Goal: Task Accomplishment & Management: Use online tool/utility

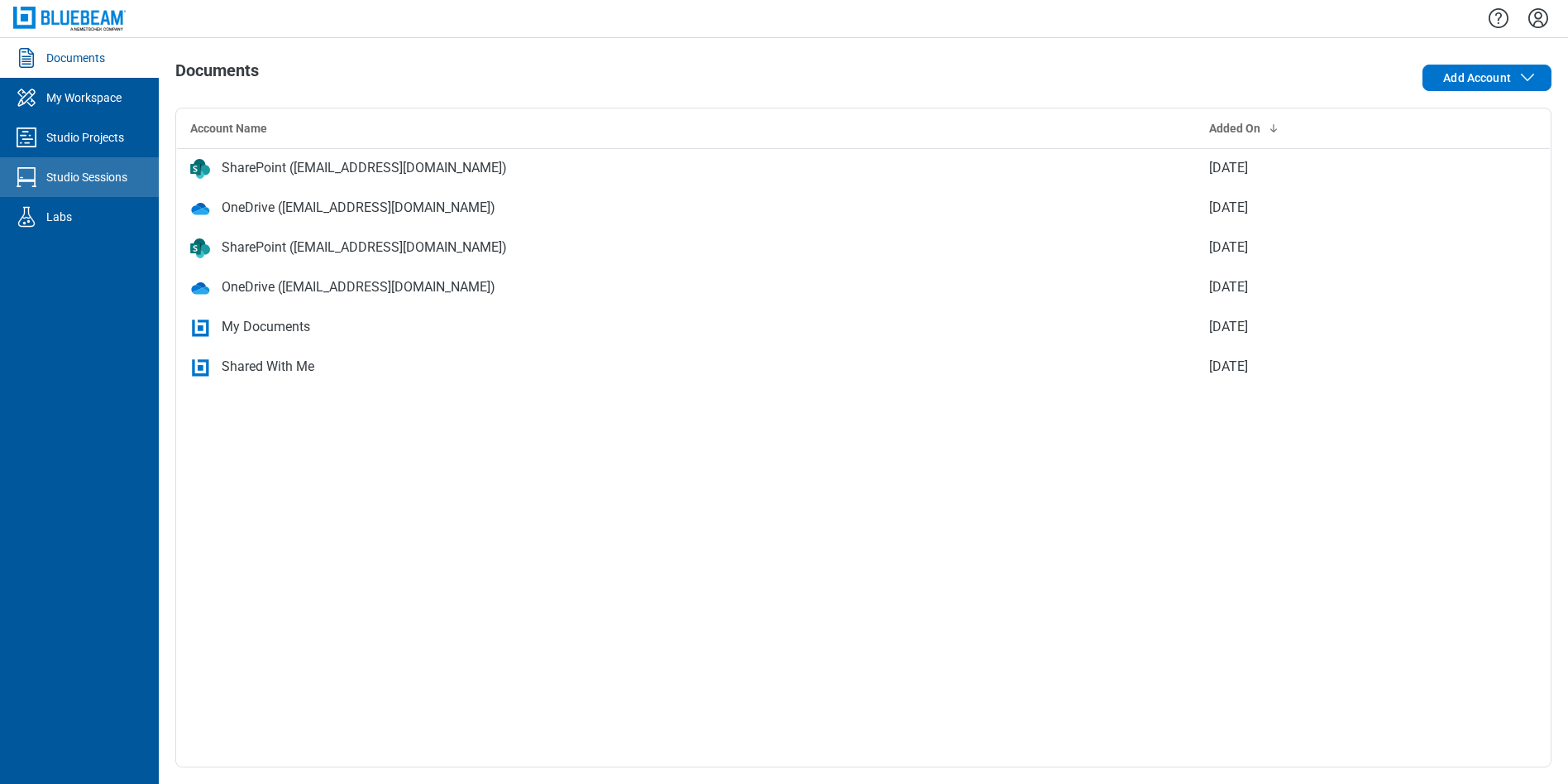
click at [62, 181] on div "Studio Sessions" at bounding box center [87, 176] width 81 height 17
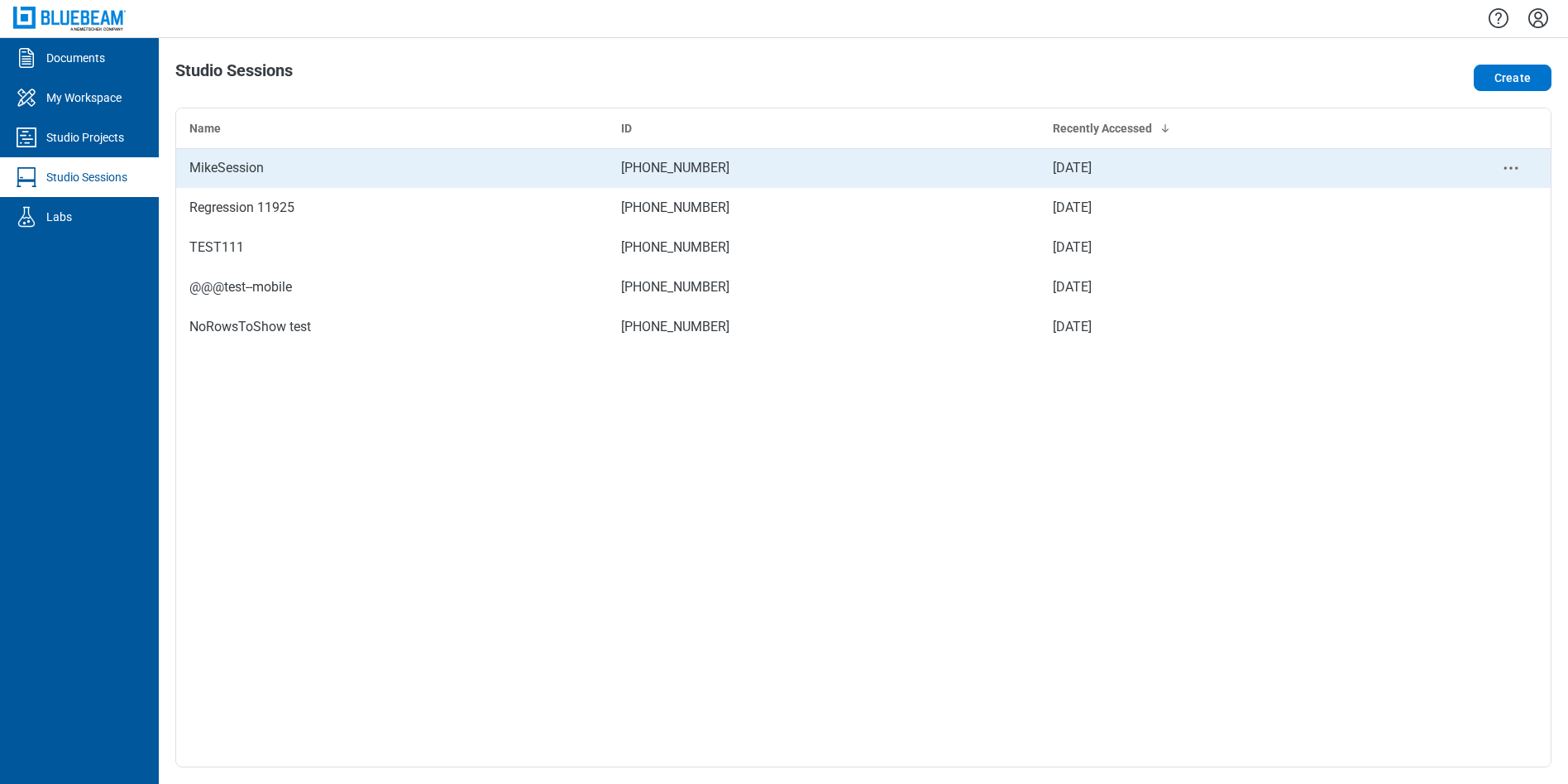
click at [391, 169] on div "MikeSession" at bounding box center [392, 168] width 405 height 20
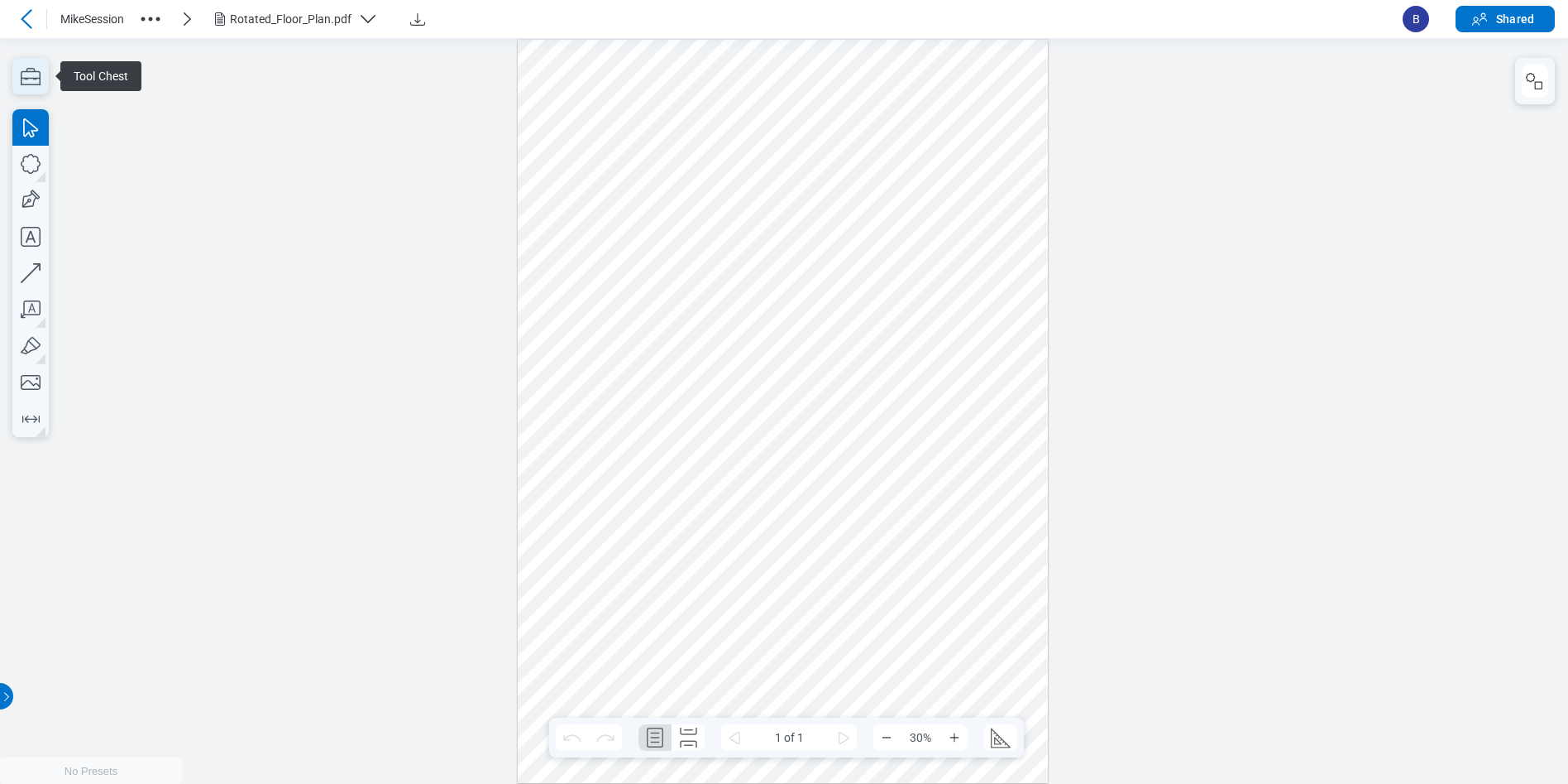
click at [36, 80] on icon "button" at bounding box center [30, 76] width 36 height 36
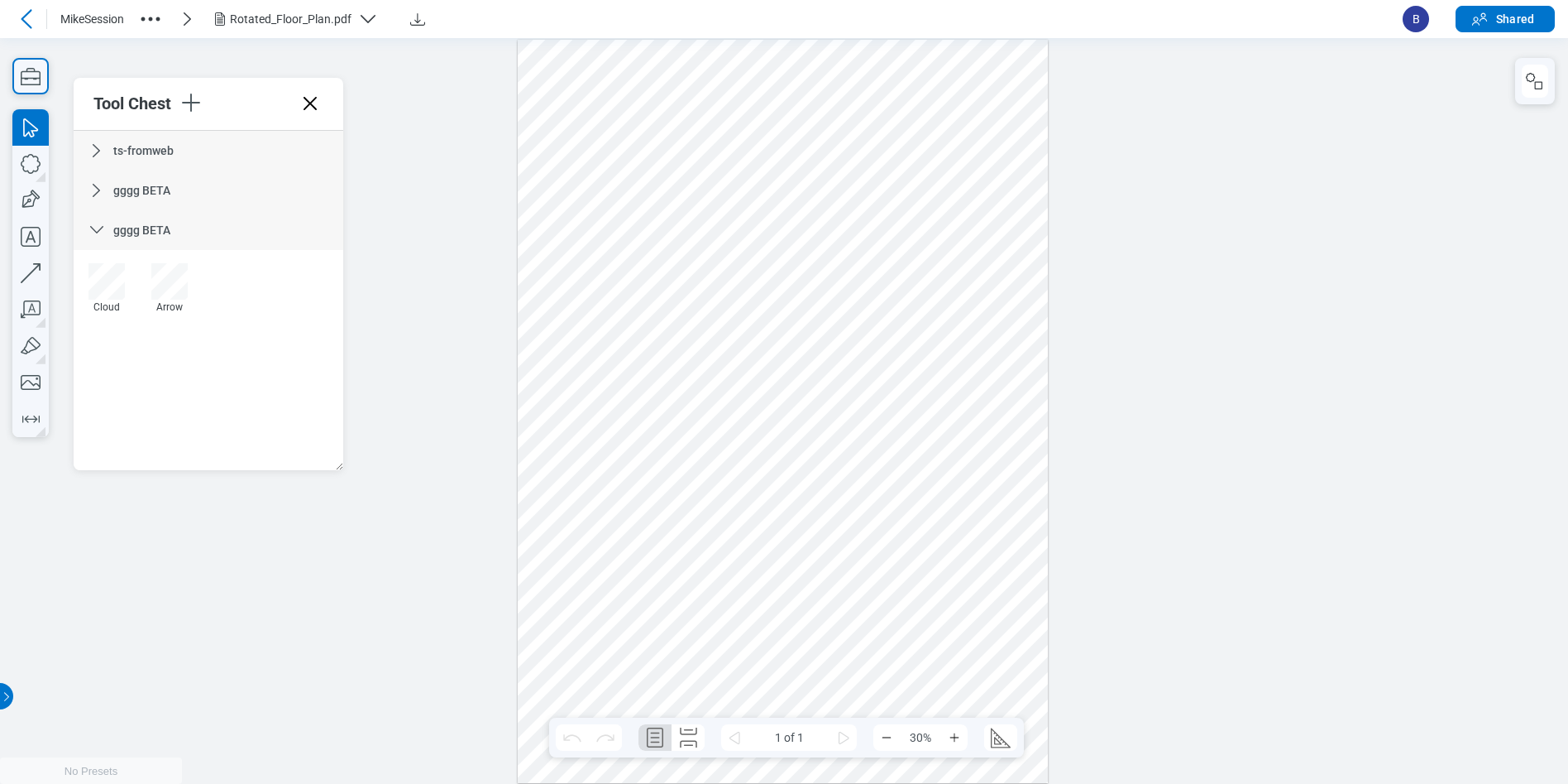
click at [313, 108] on icon at bounding box center [310, 103] width 26 height 26
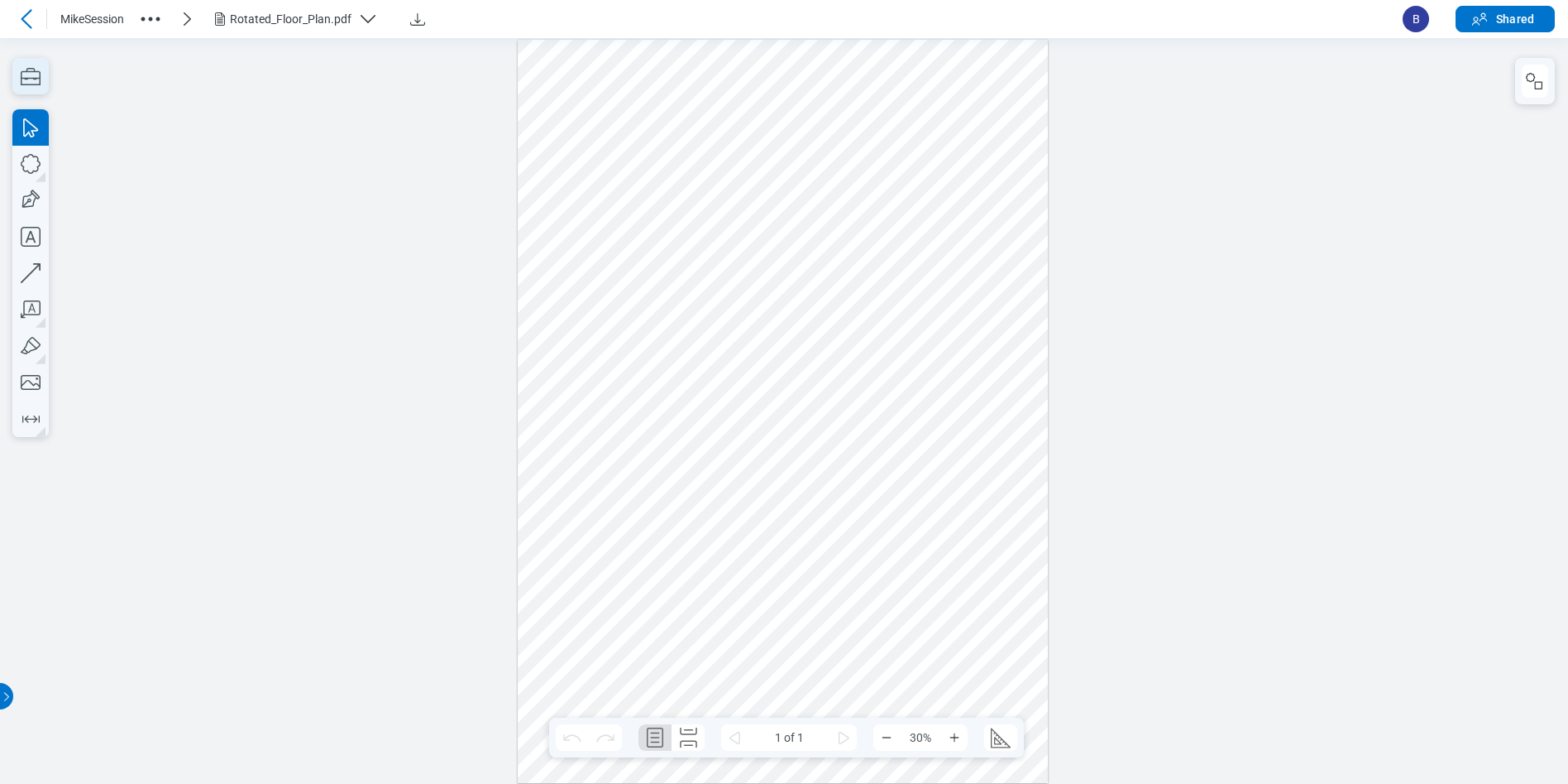
click at [43, 69] on icon "button" at bounding box center [30, 76] width 36 height 36
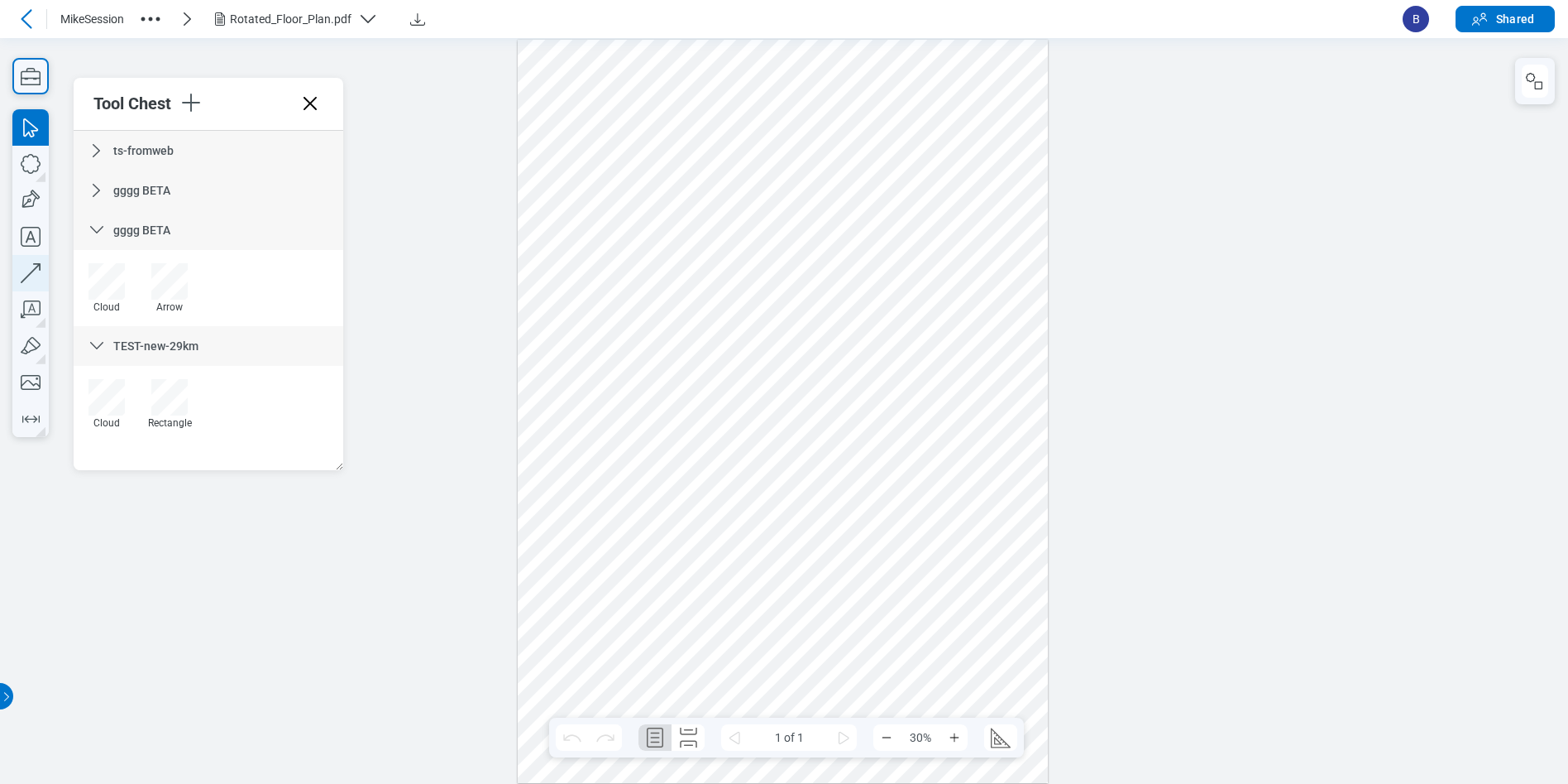
click at [29, 265] on icon "button" at bounding box center [30, 273] width 36 height 36
drag, startPoint x: 1007, startPoint y: 207, endPoint x: 1027, endPoint y: 390, distance: 184.1
click at [1027, 390] on div at bounding box center [783, 411] width 531 height 744
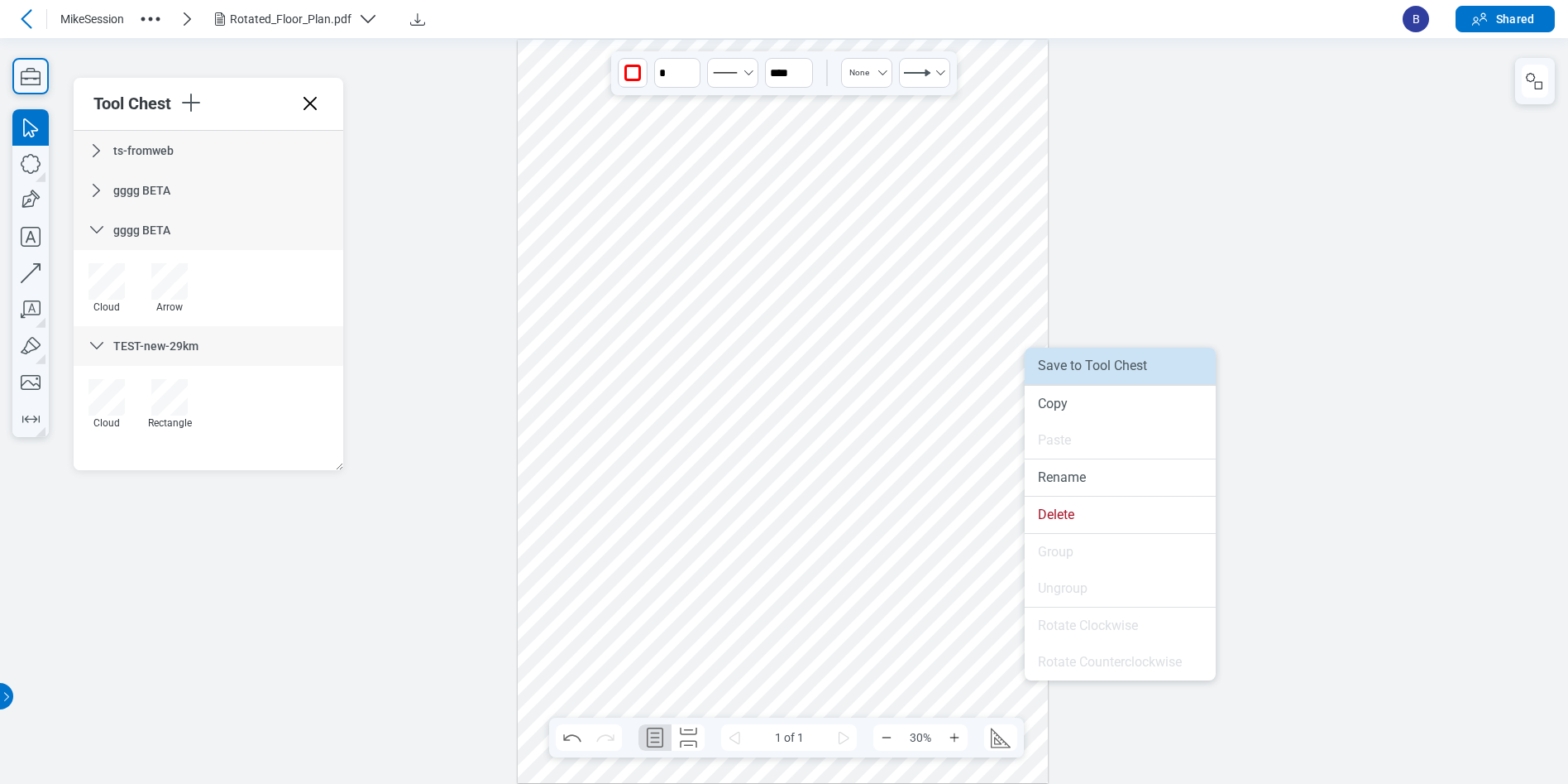
click at [1066, 362] on li "Save to Tool Chest" at bounding box center [1120, 365] width 191 height 36
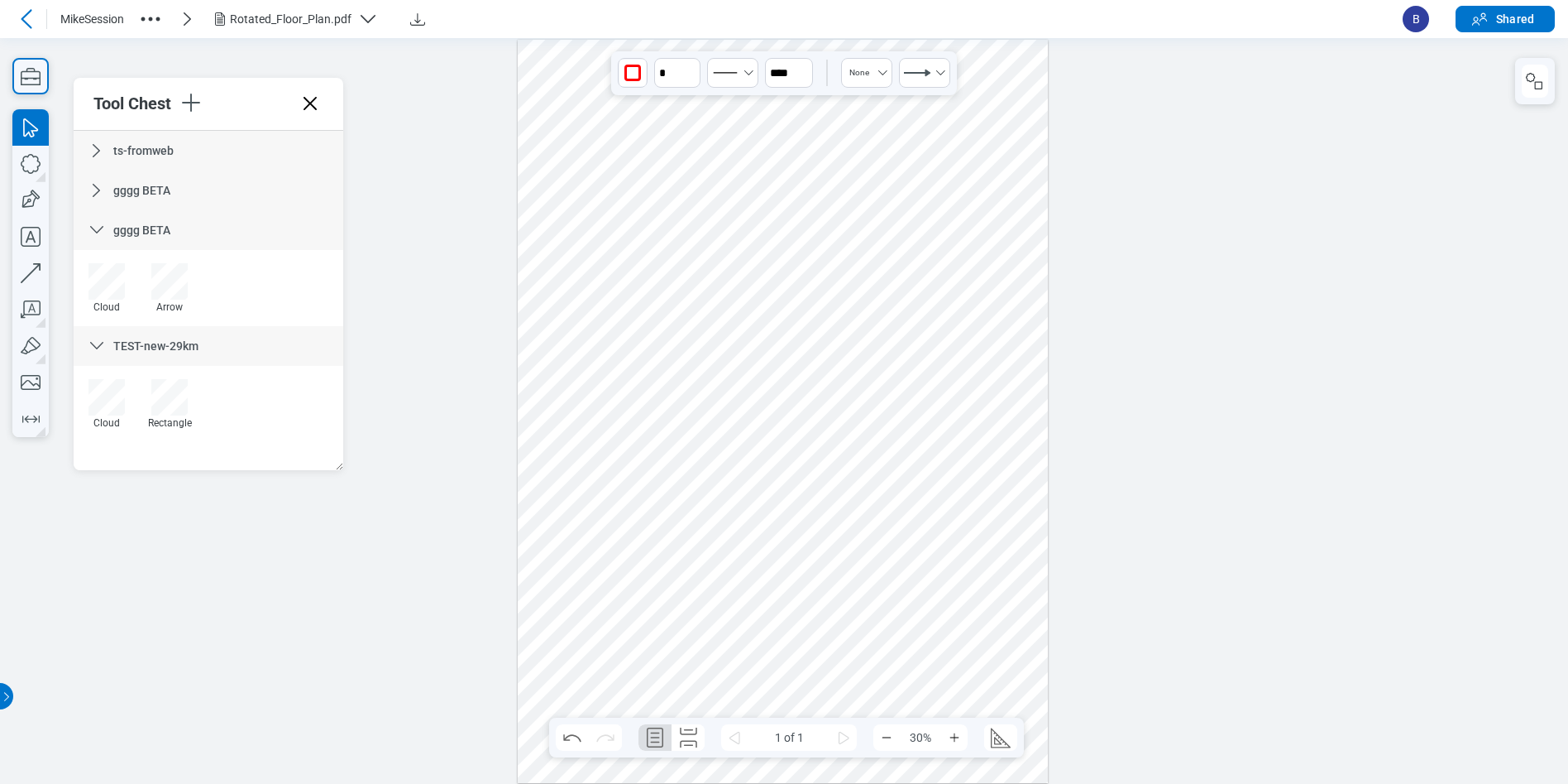
click at [1014, 446] on div at bounding box center [783, 411] width 531 height 744
click at [1029, 383] on div at bounding box center [783, 411] width 531 height 744
click at [1027, 374] on div at bounding box center [783, 411] width 531 height 744
click at [1025, 377] on div at bounding box center [783, 411] width 531 height 744
click at [96, 149] on icon at bounding box center [97, 151] width 20 height 20
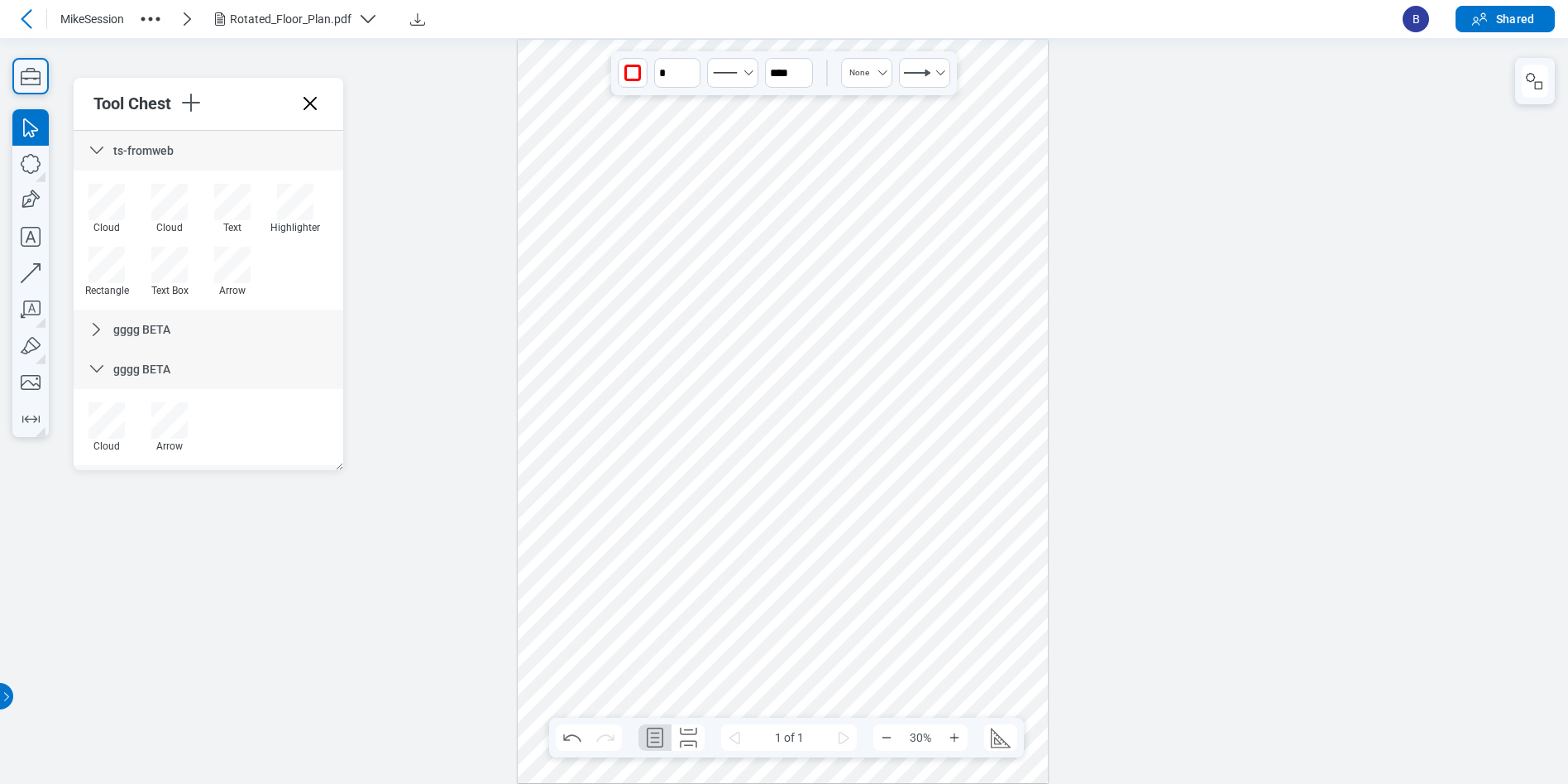
click at [98, 147] on icon at bounding box center [97, 151] width 20 height 20
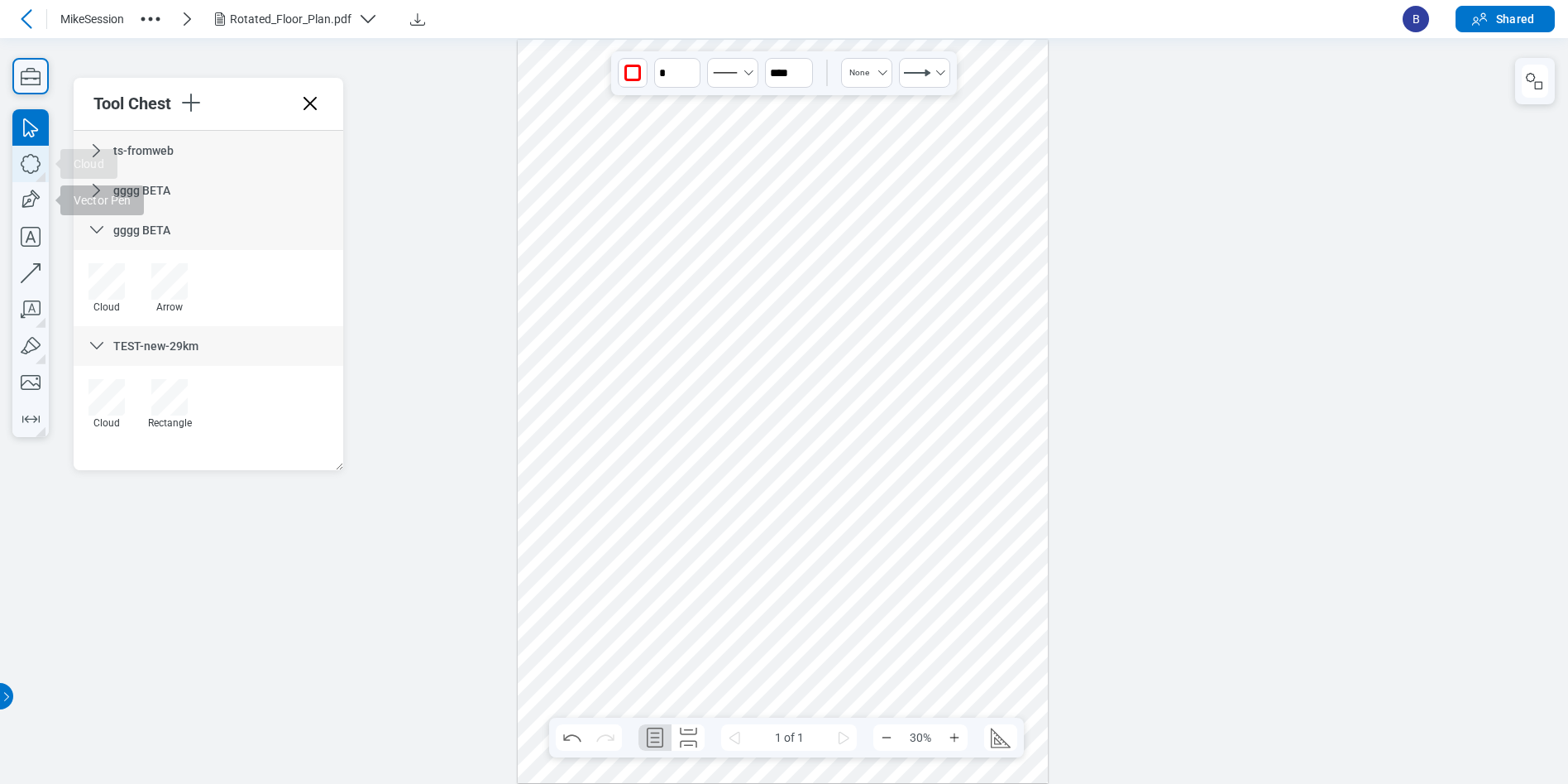
click at [31, 166] on icon "button" at bounding box center [30, 163] width 36 height 36
drag, startPoint x: 554, startPoint y: 342, endPoint x: 622, endPoint y: 511, distance: 182.2
click at [624, 514] on div at bounding box center [783, 411] width 531 height 744
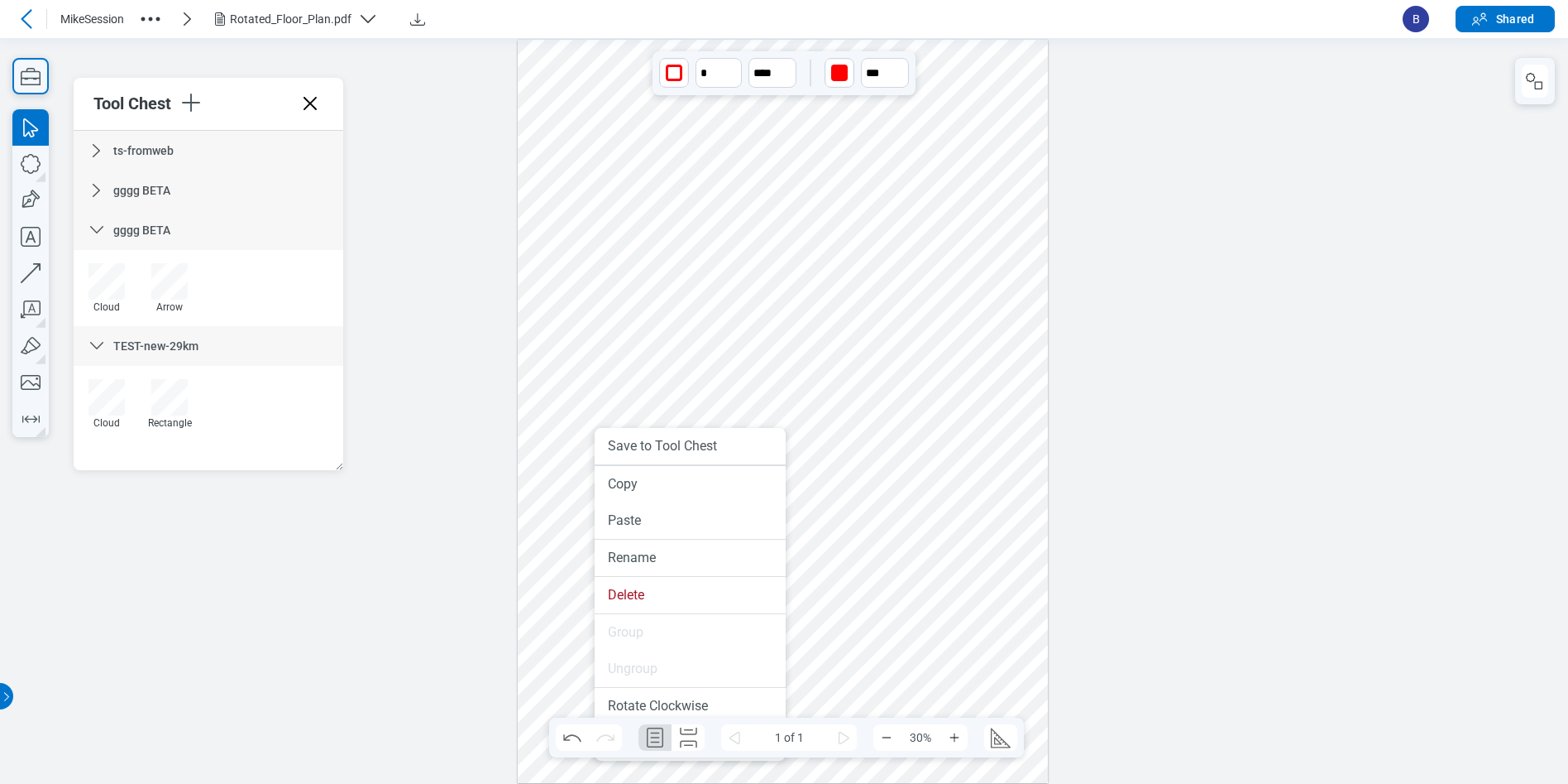
click at [608, 251] on div at bounding box center [783, 411] width 531 height 744
click at [95, 152] on icon at bounding box center [97, 151] width 20 height 20
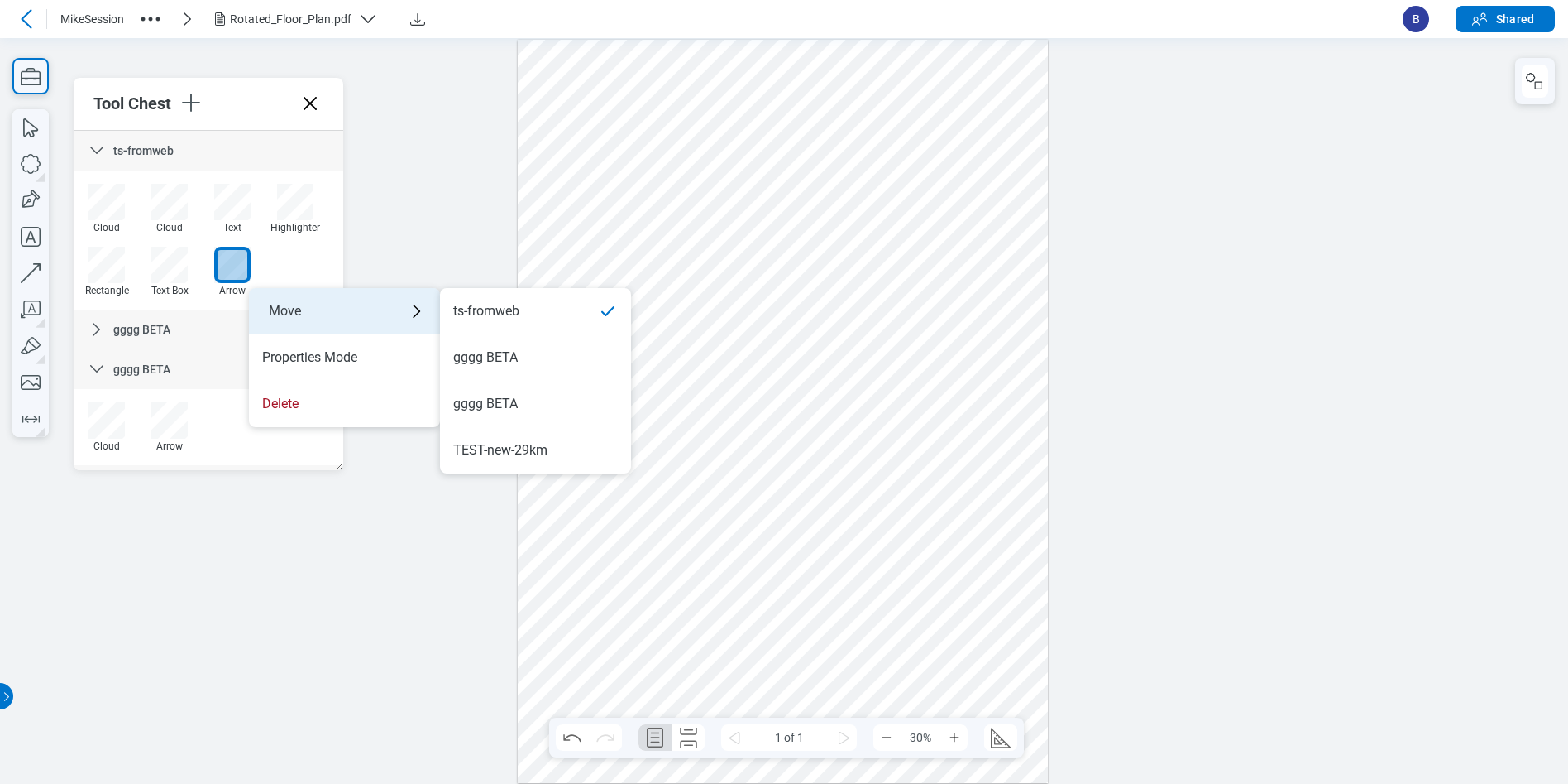
click at [284, 307] on div "Move" at bounding box center [344, 311] width 191 height 47
click at [554, 444] on div "TEST-new-29km" at bounding box center [535, 450] width 165 height 19
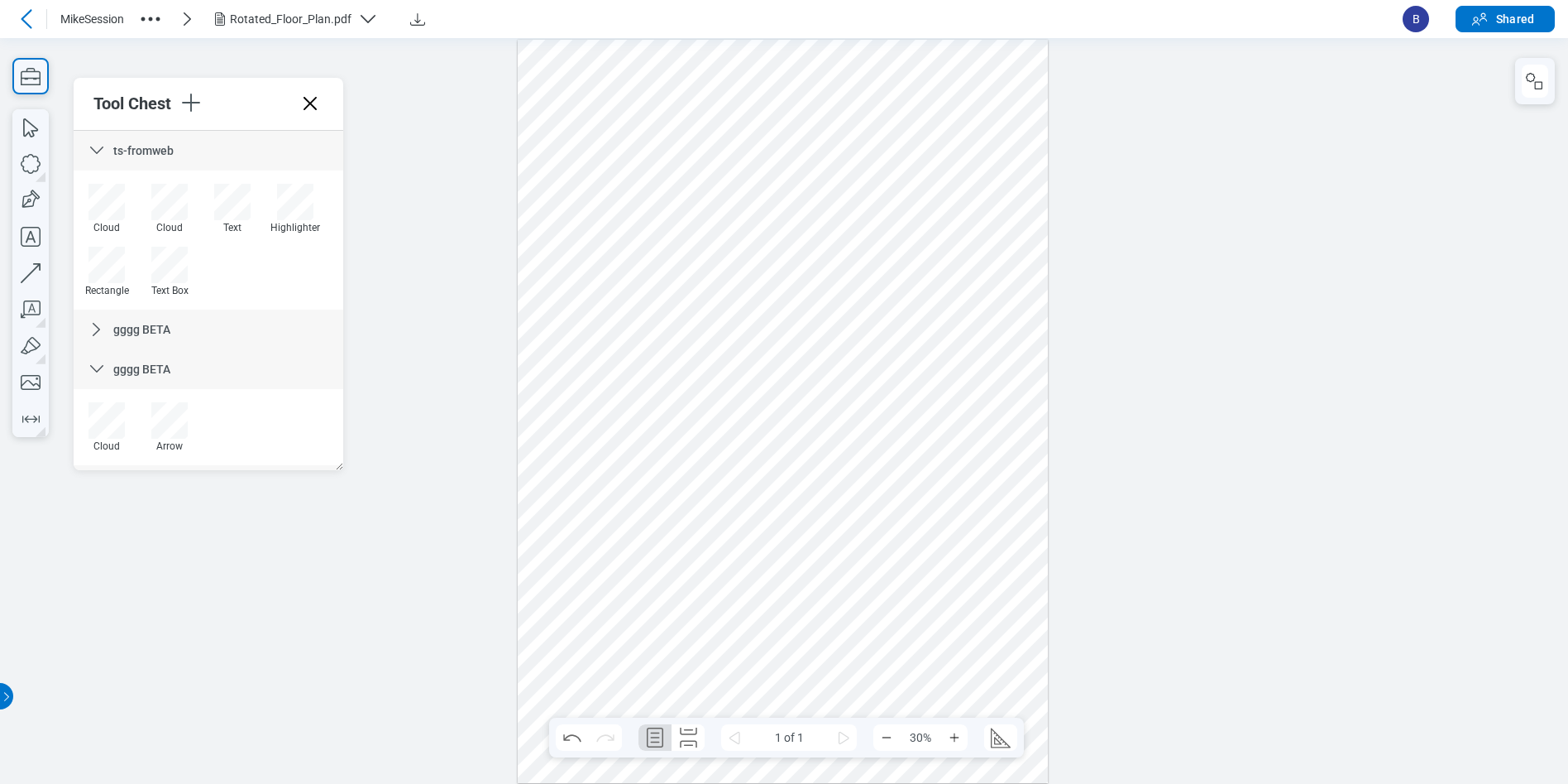
scroll to position [111, 0]
click at [383, 627] on div at bounding box center [784, 409] width 1568 height 745
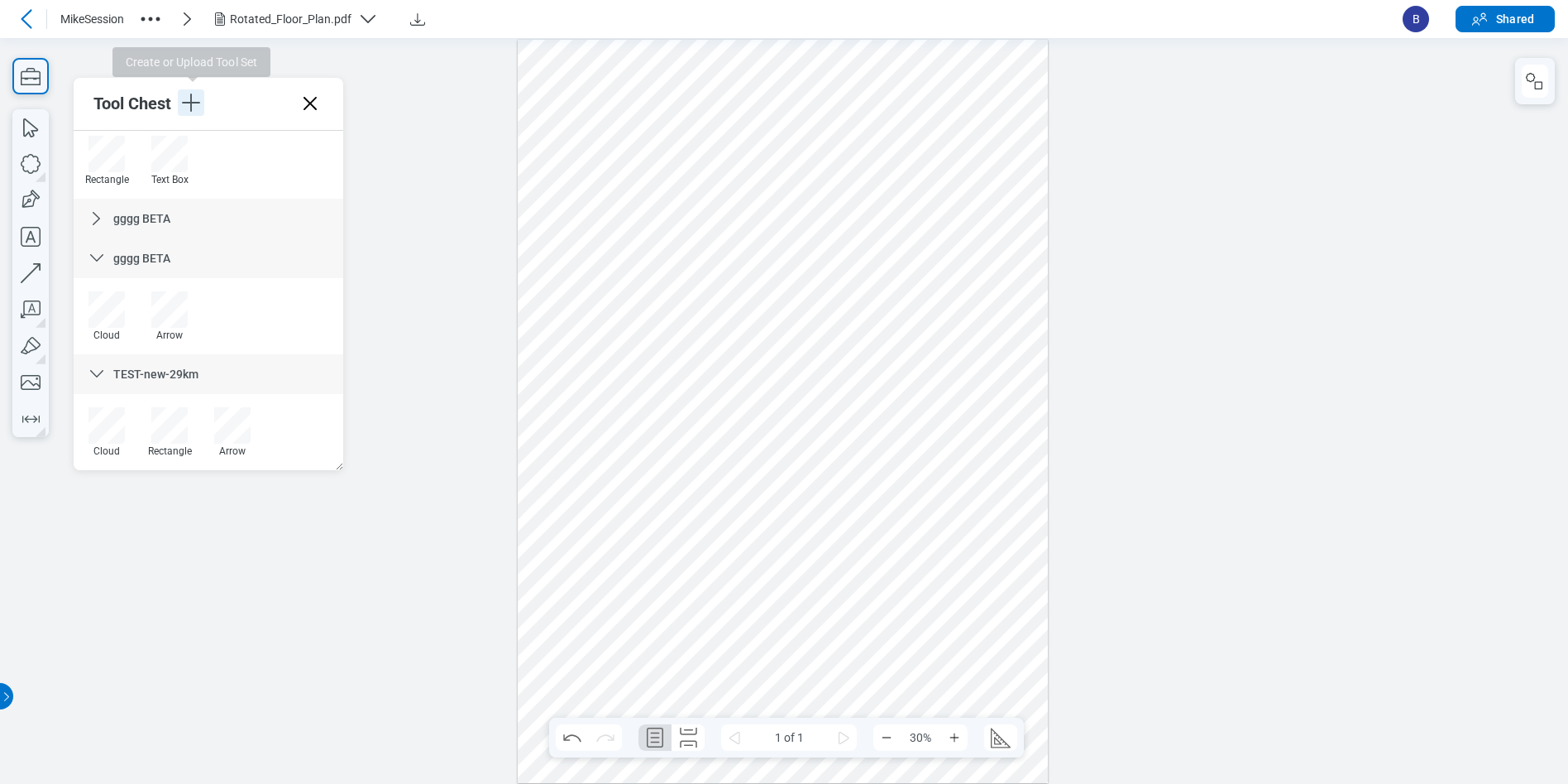
click at [190, 100] on icon "button" at bounding box center [191, 102] width 26 height 26
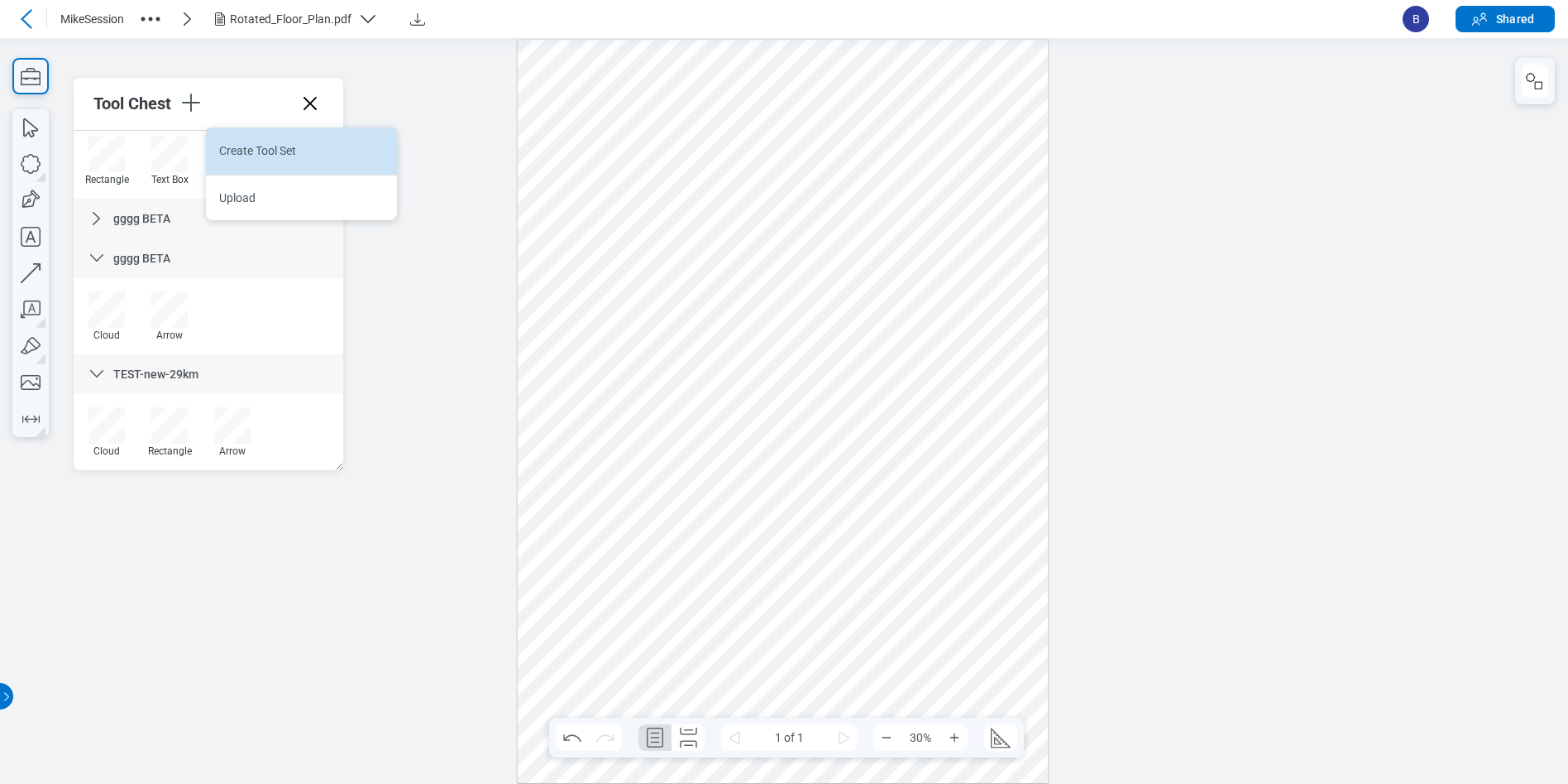
click at [293, 160] on li "Create Tool Set" at bounding box center [301, 151] width 191 height 47
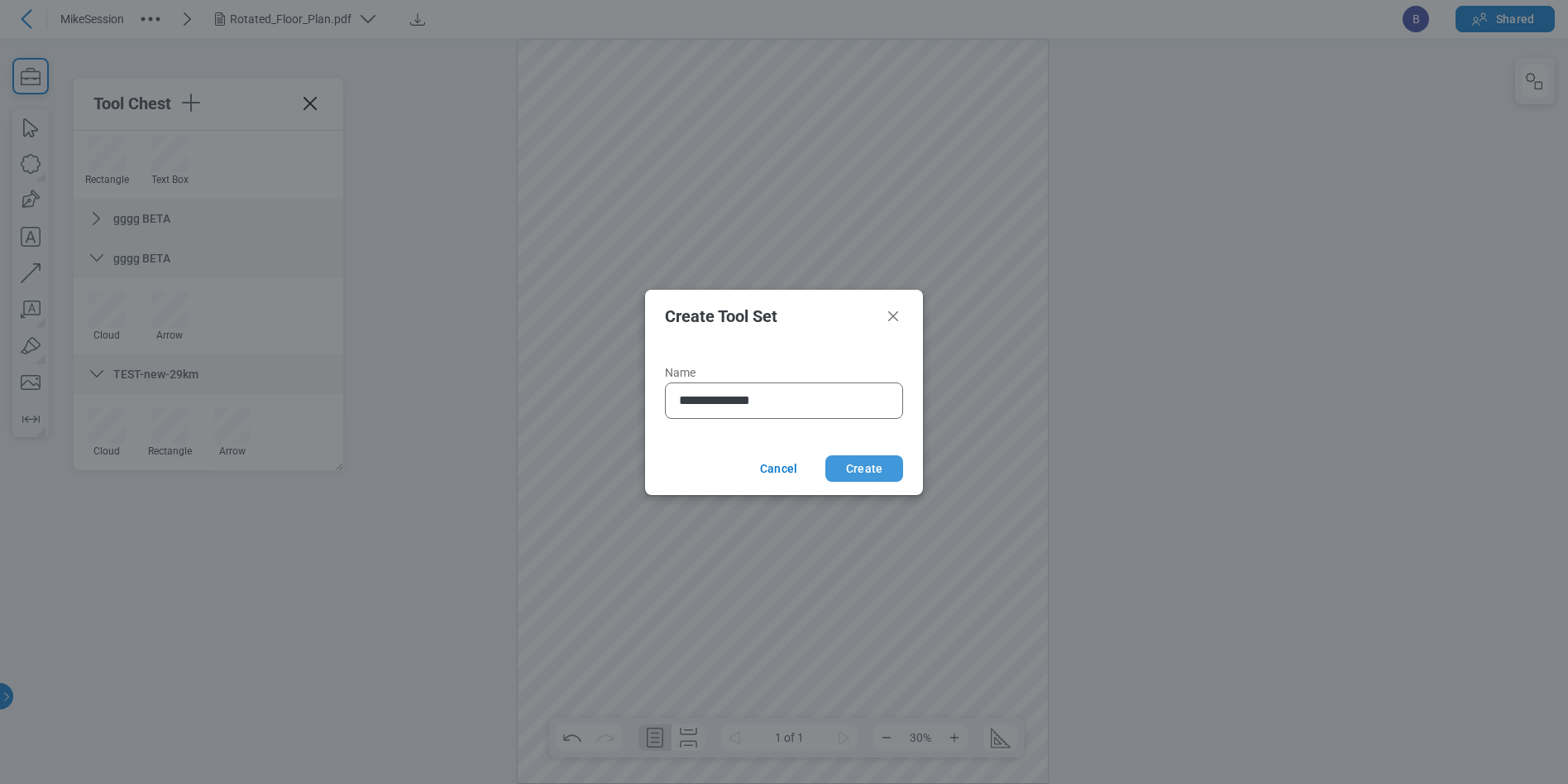
type input "**********"
drag, startPoint x: 842, startPoint y: 467, endPoint x: 851, endPoint y: 442, distance: 26.6
click at [842, 467] on button "Create" at bounding box center [864, 468] width 78 height 26
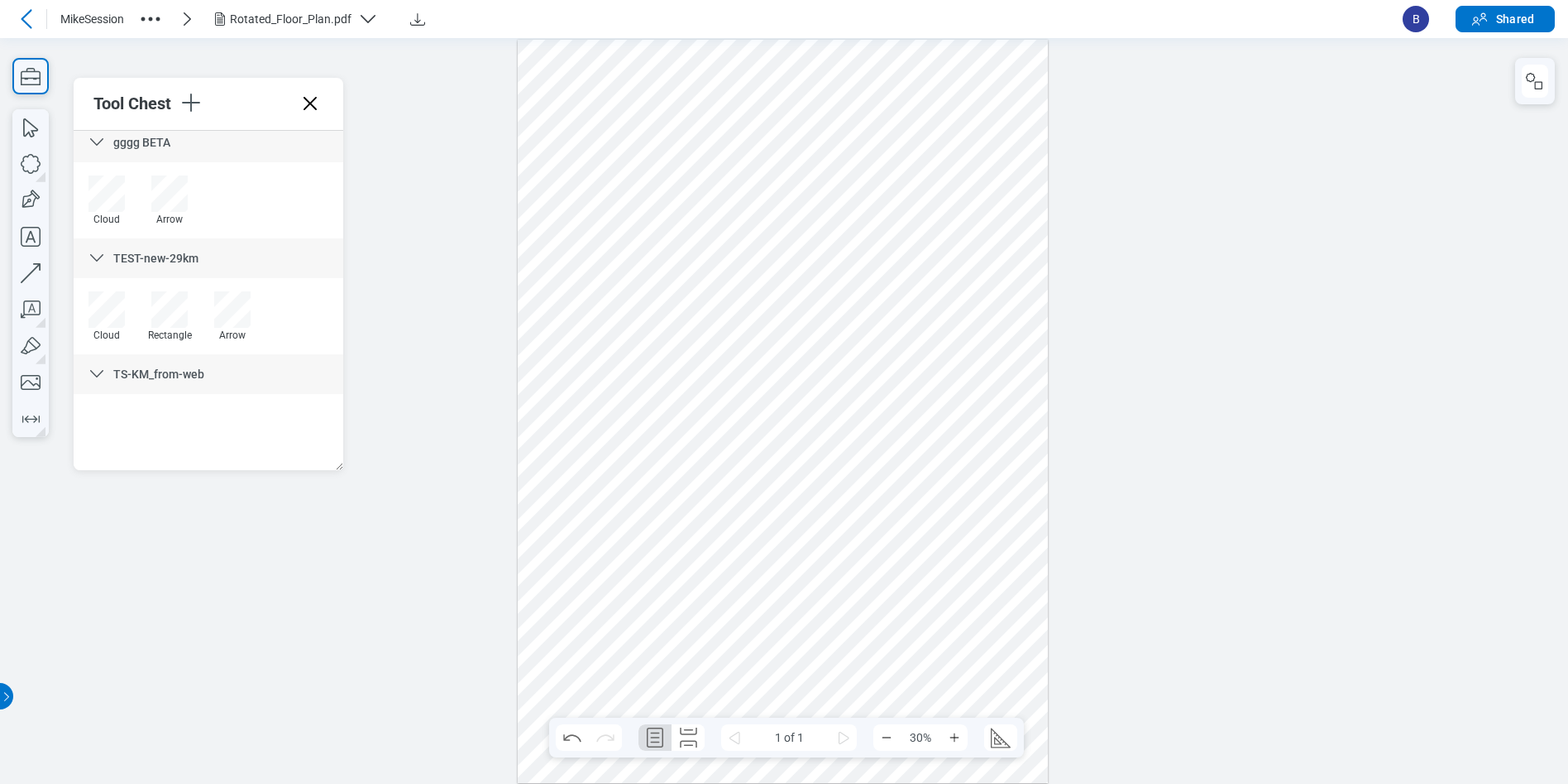
click at [1268, 591] on div at bounding box center [784, 409] width 1568 height 745
click at [25, 260] on icon "button" at bounding box center [30, 273] width 36 height 36
drag, startPoint x: 612, startPoint y: 109, endPoint x: 617, endPoint y: 215, distance: 106.1
click at [617, 215] on div at bounding box center [783, 411] width 531 height 744
click at [440, 293] on div at bounding box center [784, 409] width 1568 height 745
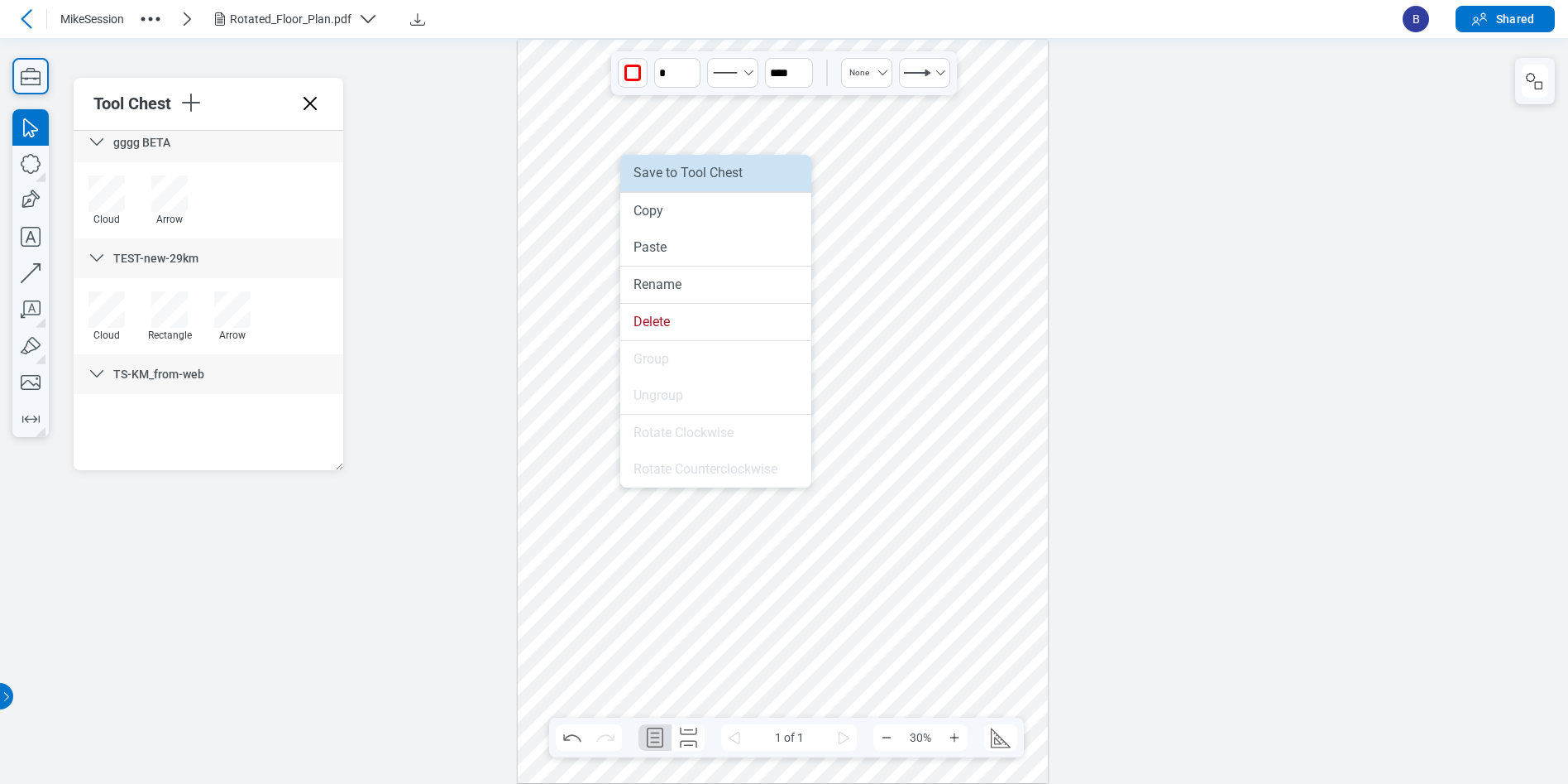
drag, startPoint x: 692, startPoint y: 181, endPoint x: 698, endPoint y: 153, distance: 28.6
click at [692, 181] on li "Save to Tool Chest" at bounding box center [716, 172] width 191 height 36
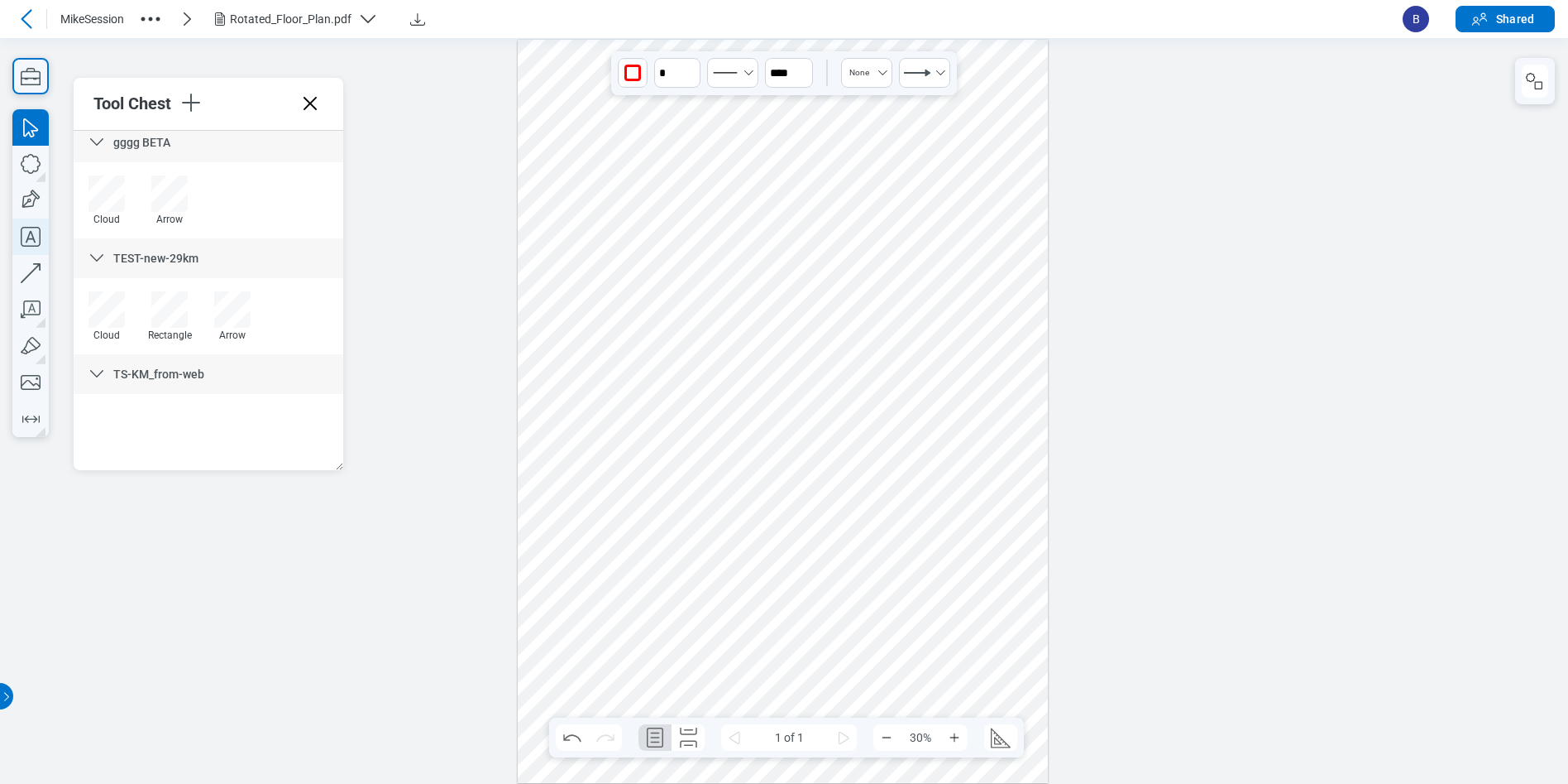
click at [41, 235] on icon "button" at bounding box center [30, 236] width 20 height 20
drag, startPoint x: 948, startPoint y: 172, endPoint x: 1000, endPoint y: 209, distance: 63.8
click at [1000, 209] on div at bounding box center [783, 411] width 531 height 744
click at [1007, 244] on div at bounding box center [783, 411] width 531 height 744
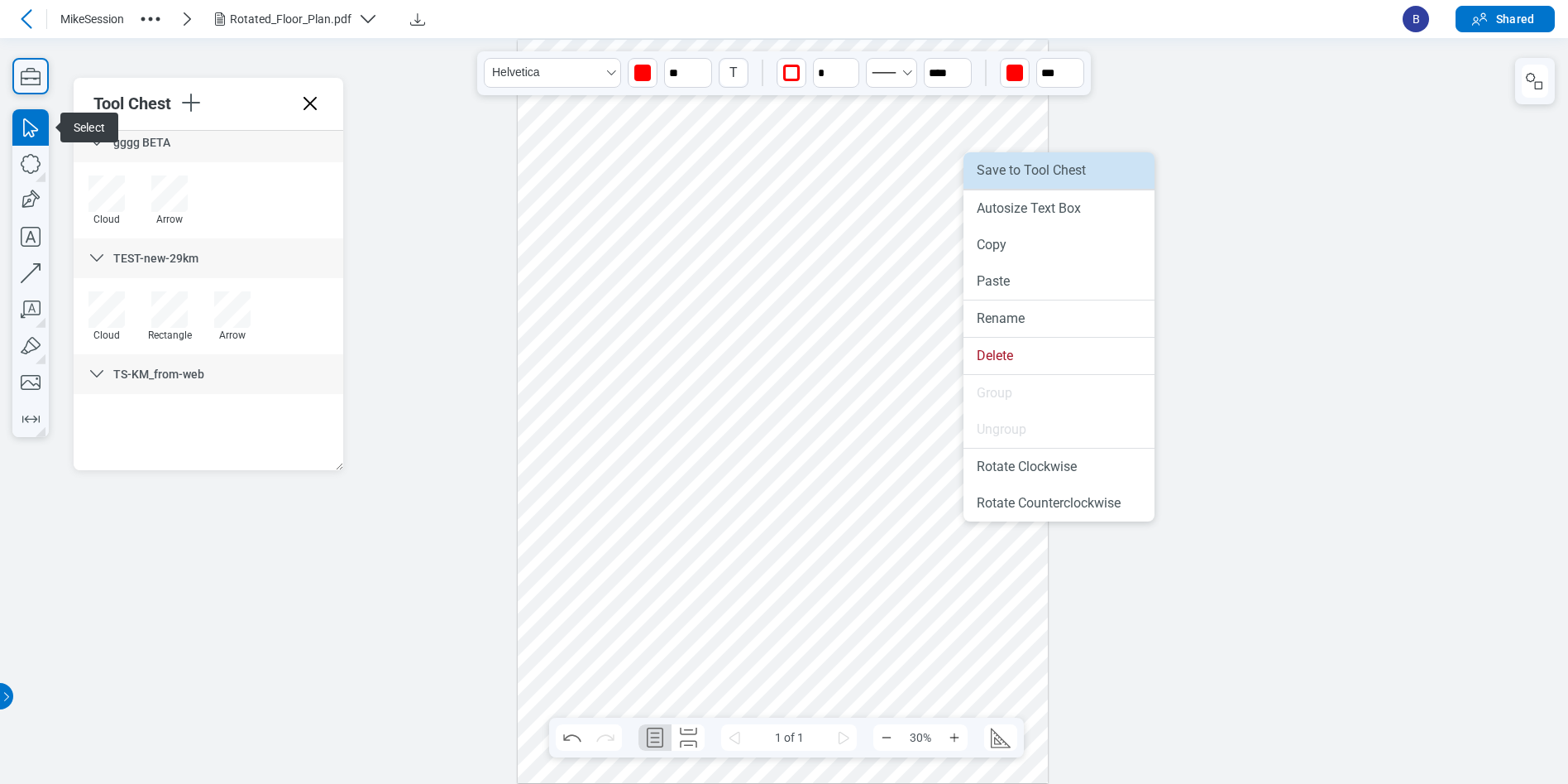
click at [1031, 175] on li "Save to Tool Chest" at bounding box center [1059, 170] width 191 height 36
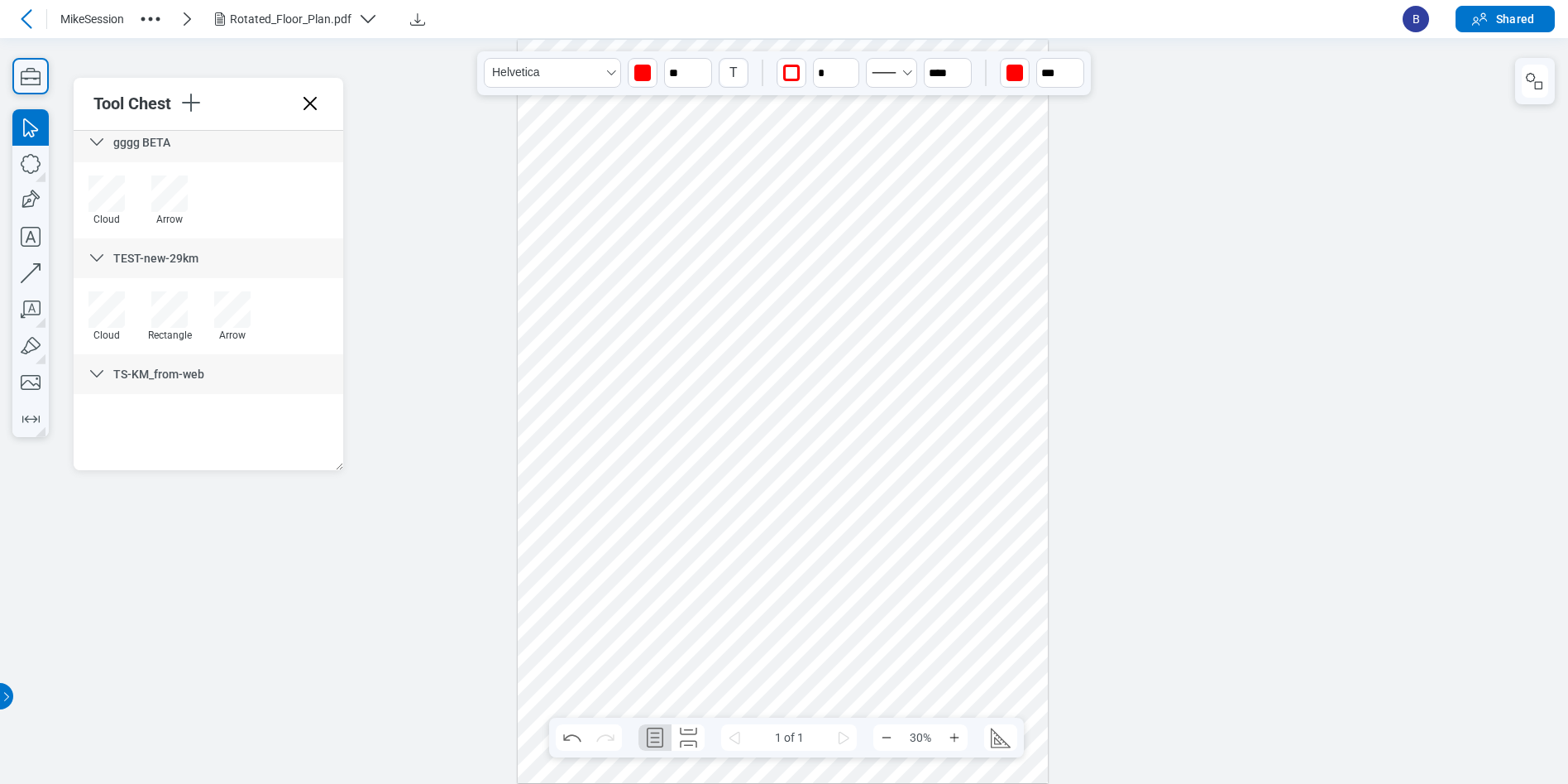
scroll to position [0, 0]
click at [301, 278] on div at bounding box center [294, 265] width 36 height 36
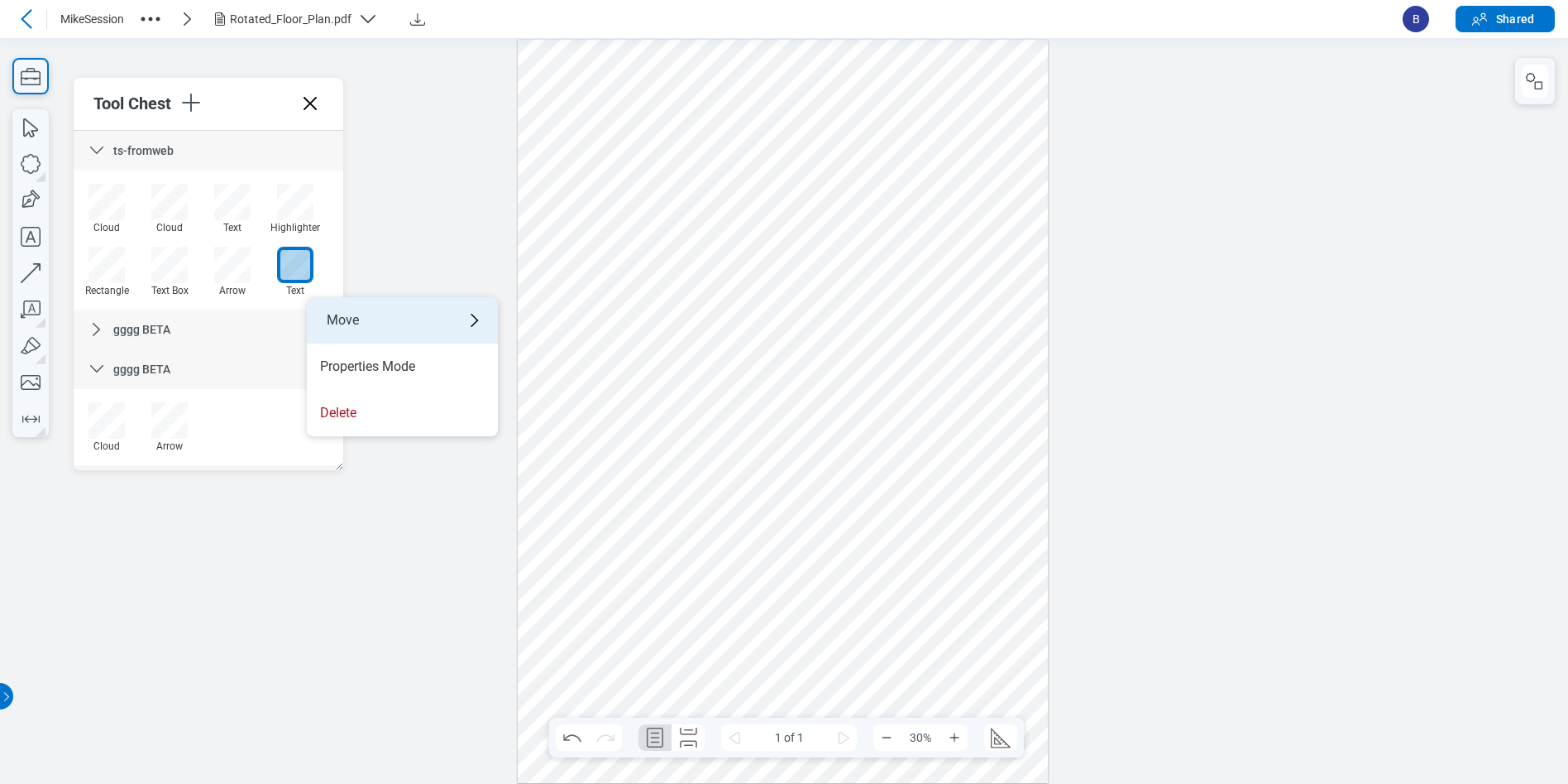
click at [383, 317] on div "Move" at bounding box center [402, 320] width 191 height 47
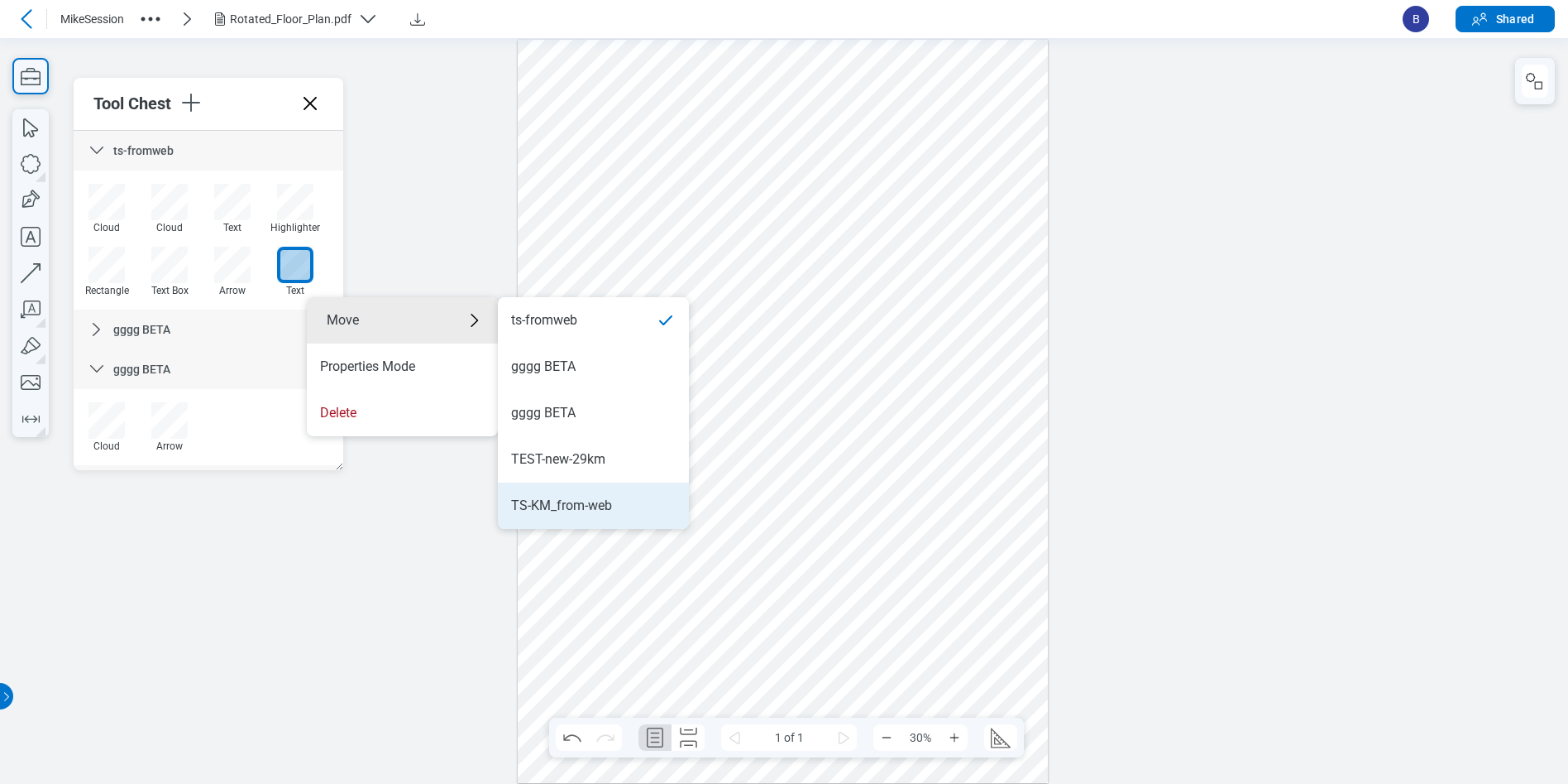
click at [635, 510] on div "TS-KM_from-web" at bounding box center [593, 505] width 165 height 19
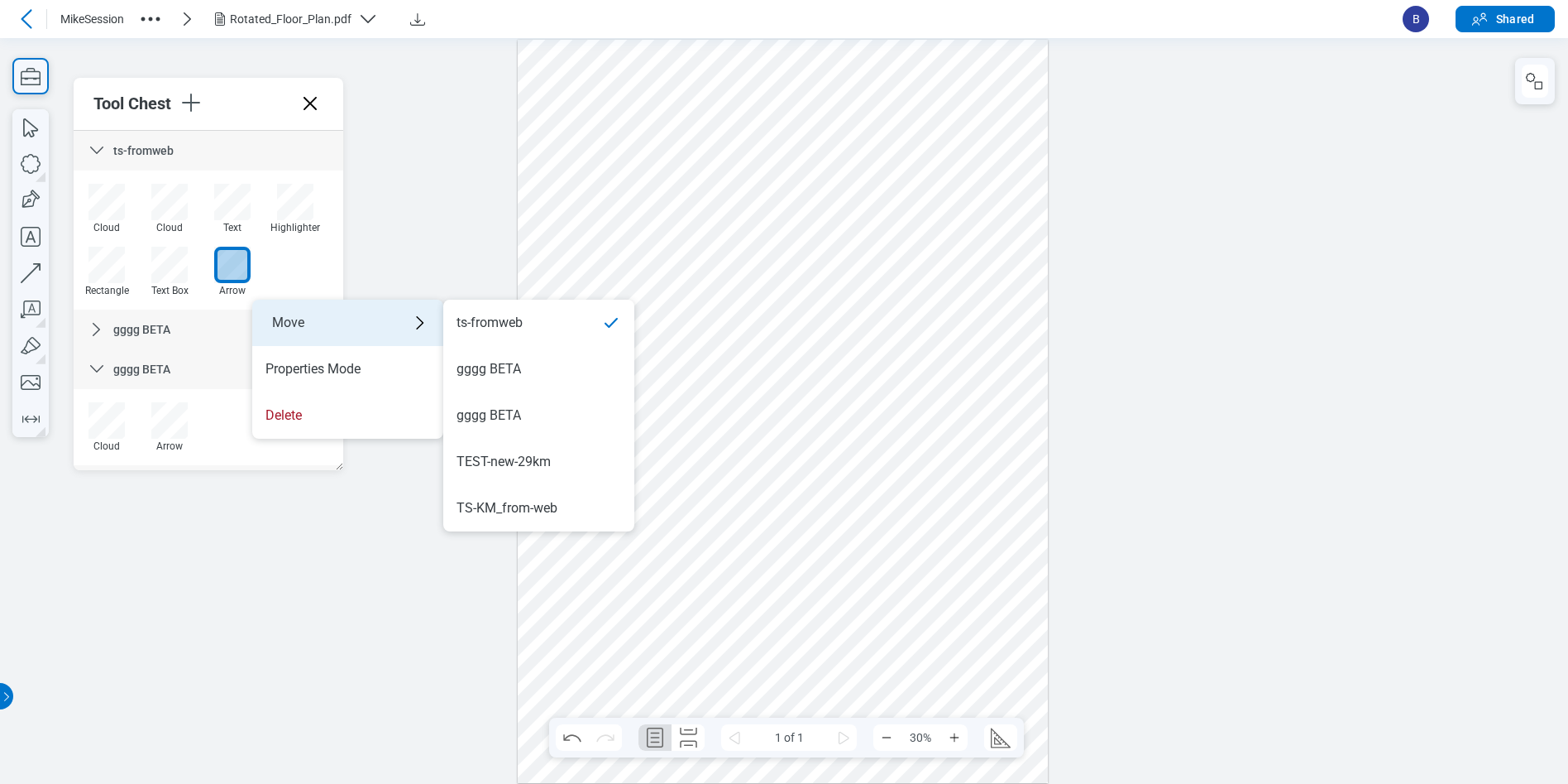
click at [363, 321] on div "Move" at bounding box center [347, 323] width 191 height 47
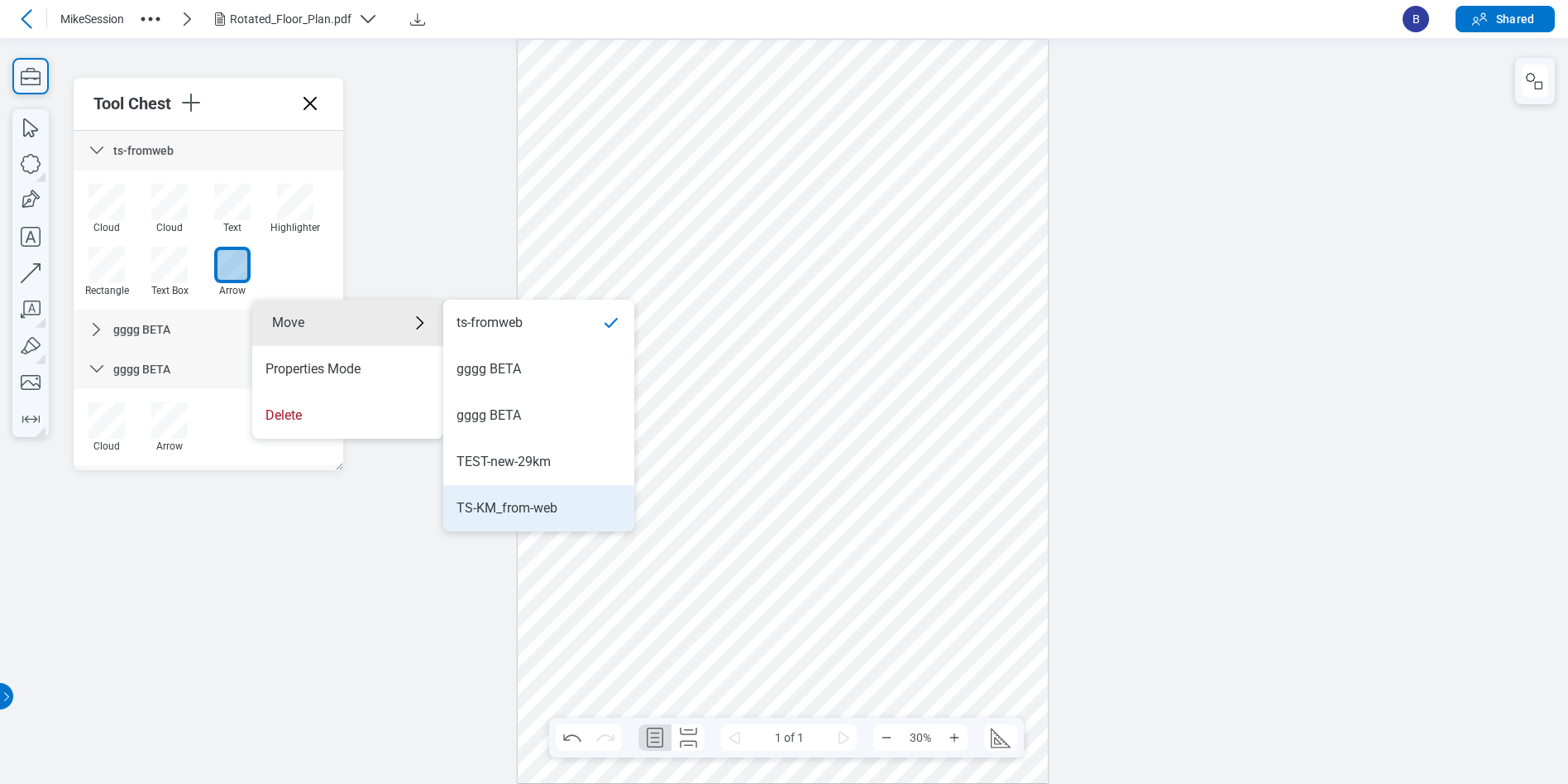
drag, startPoint x: 554, startPoint y: 509, endPoint x: 142, endPoint y: 442, distance: 417.4
click at [554, 509] on div "TS-KM_from-web" at bounding box center [507, 508] width 100 height 19
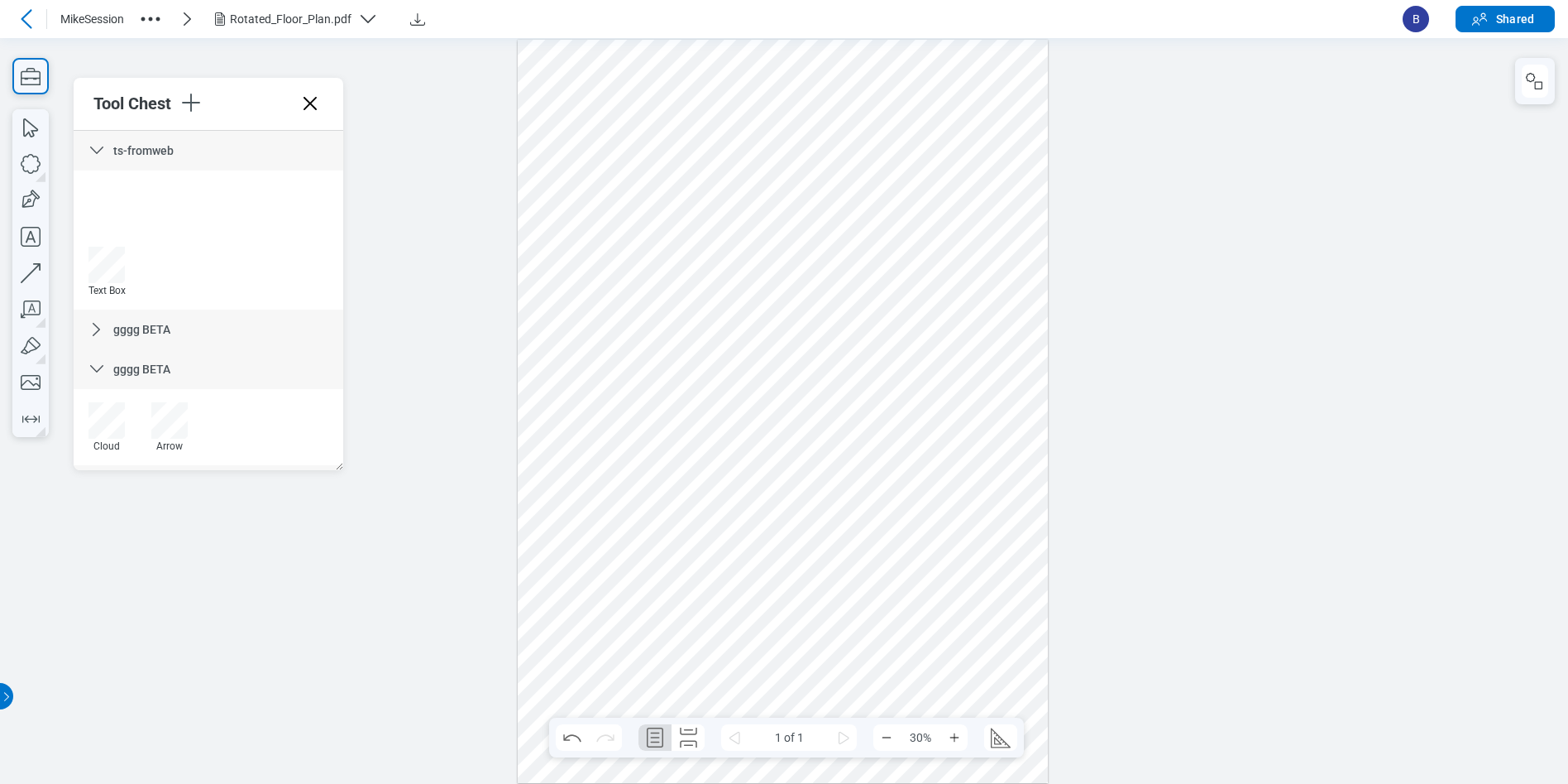
scroll to position [227, 0]
click at [273, 451] on div "Text" at bounding box center [208, 438] width 266 height 63
click at [179, 264] on div at bounding box center [169, 265] width 36 height 36
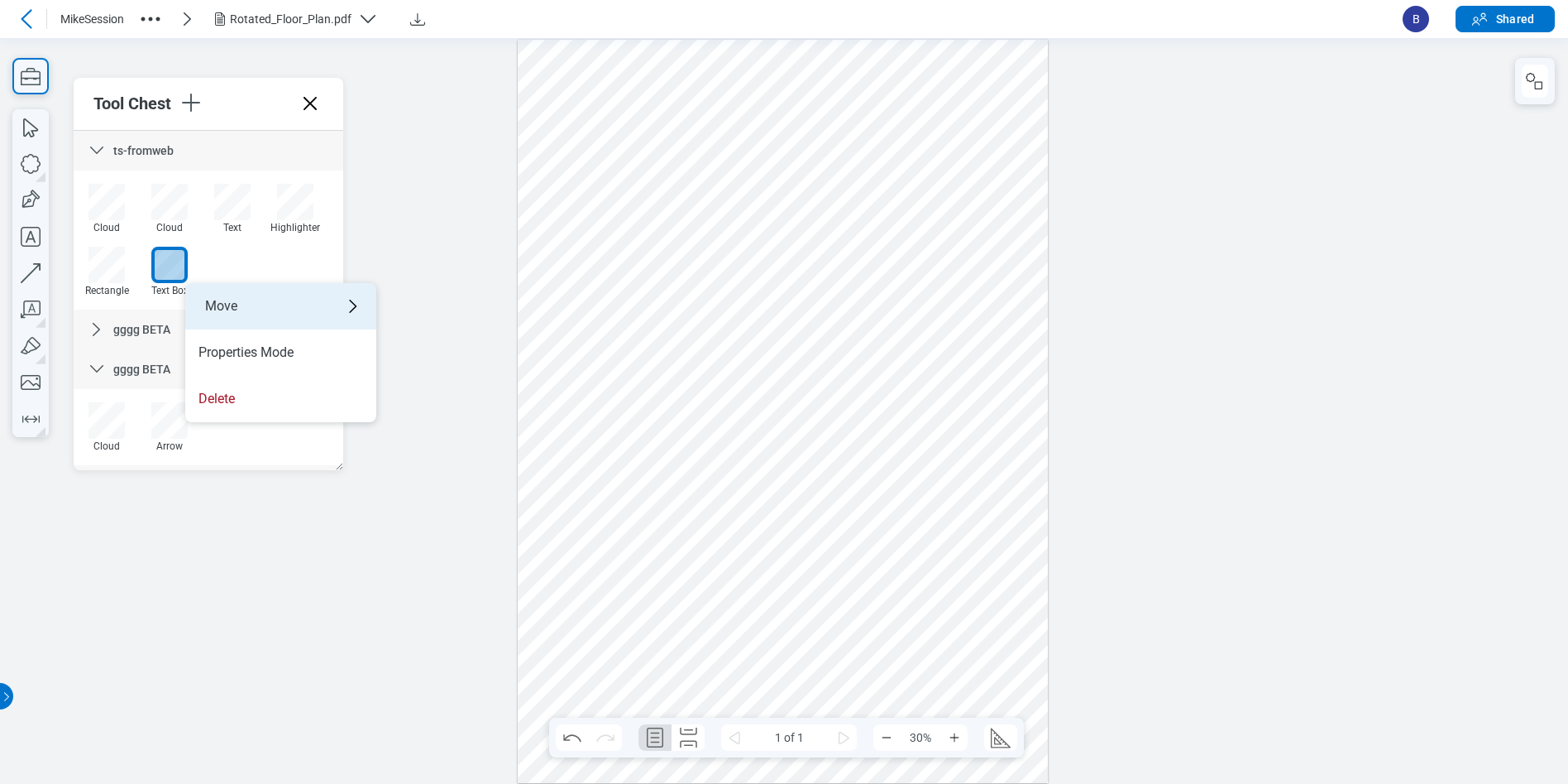
click at [266, 302] on div "Move" at bounding box center [280, 306] width 191 height 47
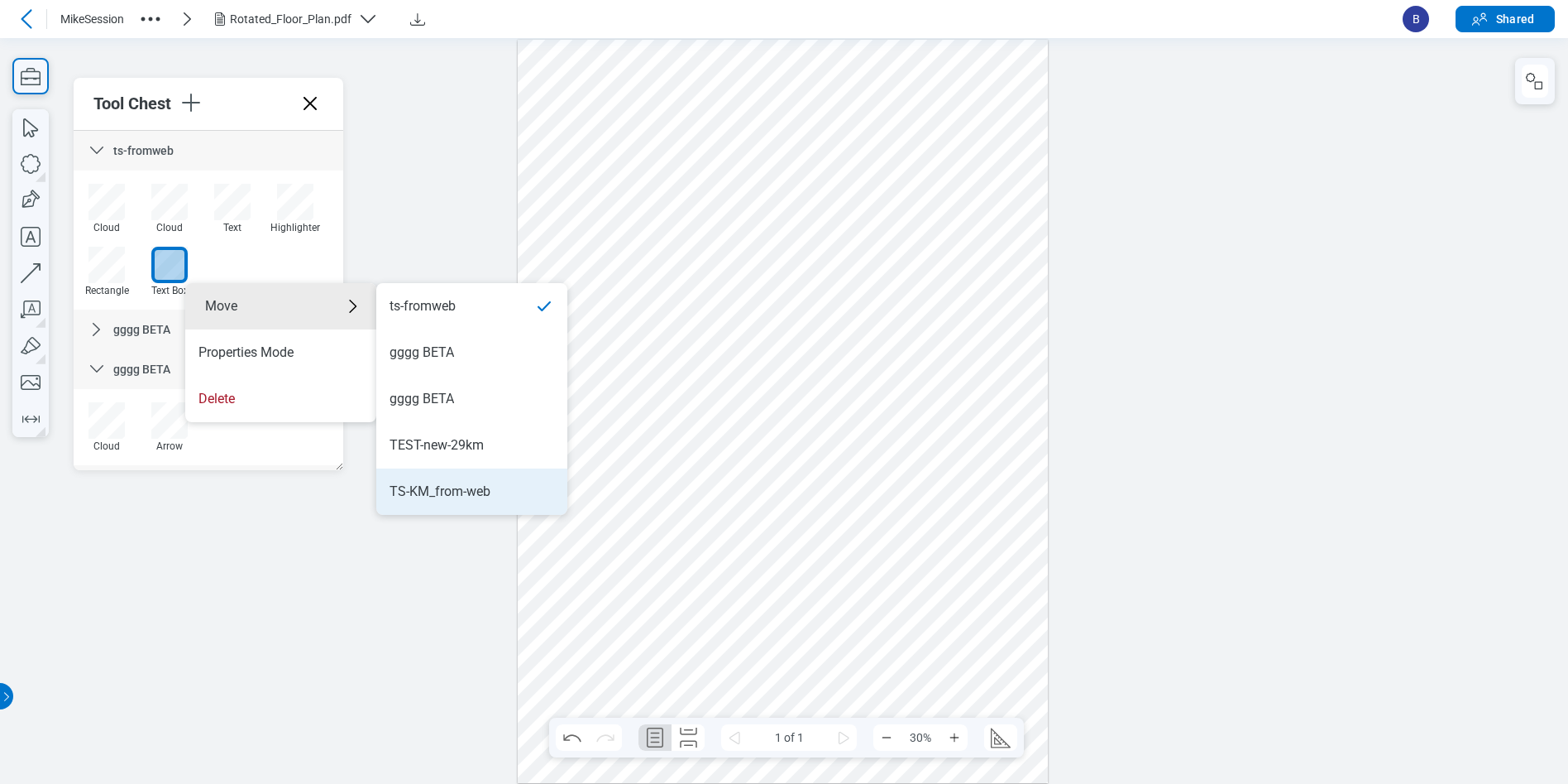
click at [484, 498] on div "TS-KM_from-web" at bounding box center [440, 491] width 100 height 19
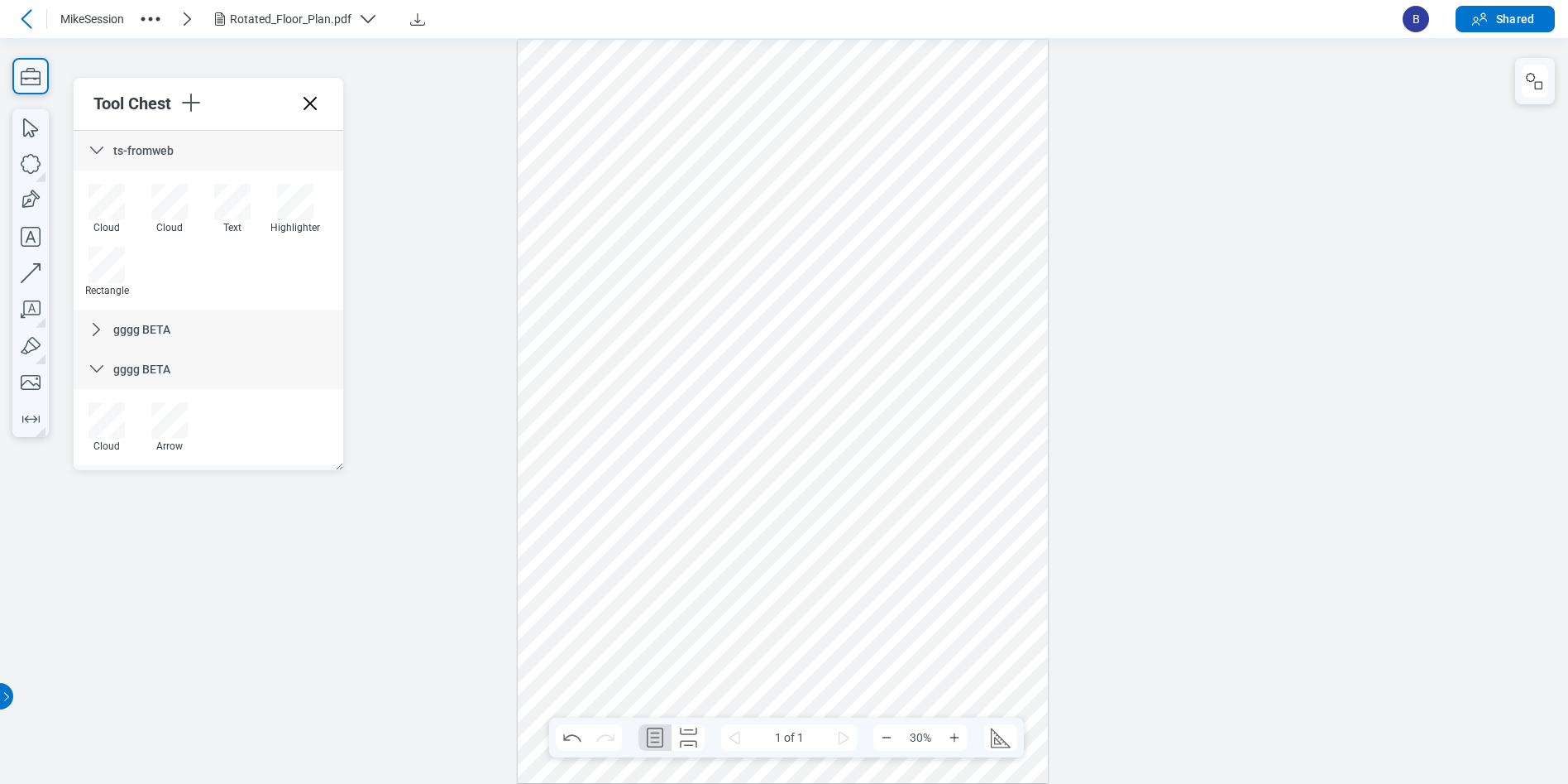
scroll to position [227, 0]
click at [283, 450] on div "Text" at bounding box center [208, 438] width 266 height 63
click at [227, 281] on div "Cloud Cloud Text Highlighter Rectangle" at bounding box center [208, 246] width 266 height 126
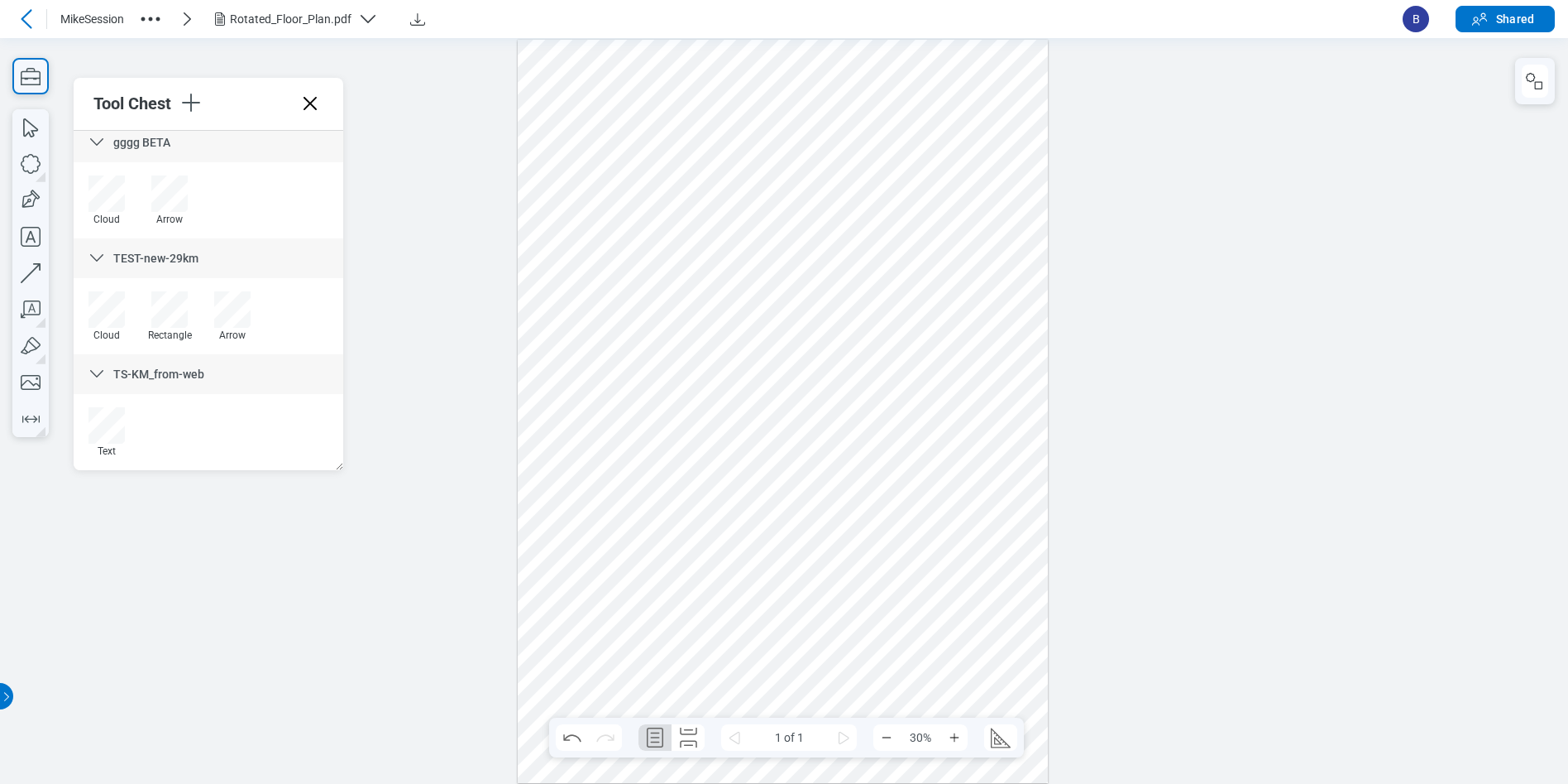
click at [240, 453] on div "Text" at bounding box center [208, 438] width 266 height 63
drag, startPoint x: 318, startPoint y: 101, endPoint x: 261, endPoint y: 47, distance: 78.5
click at [318, 101] on icon at bounding box center [310, 103] width 26 height 26
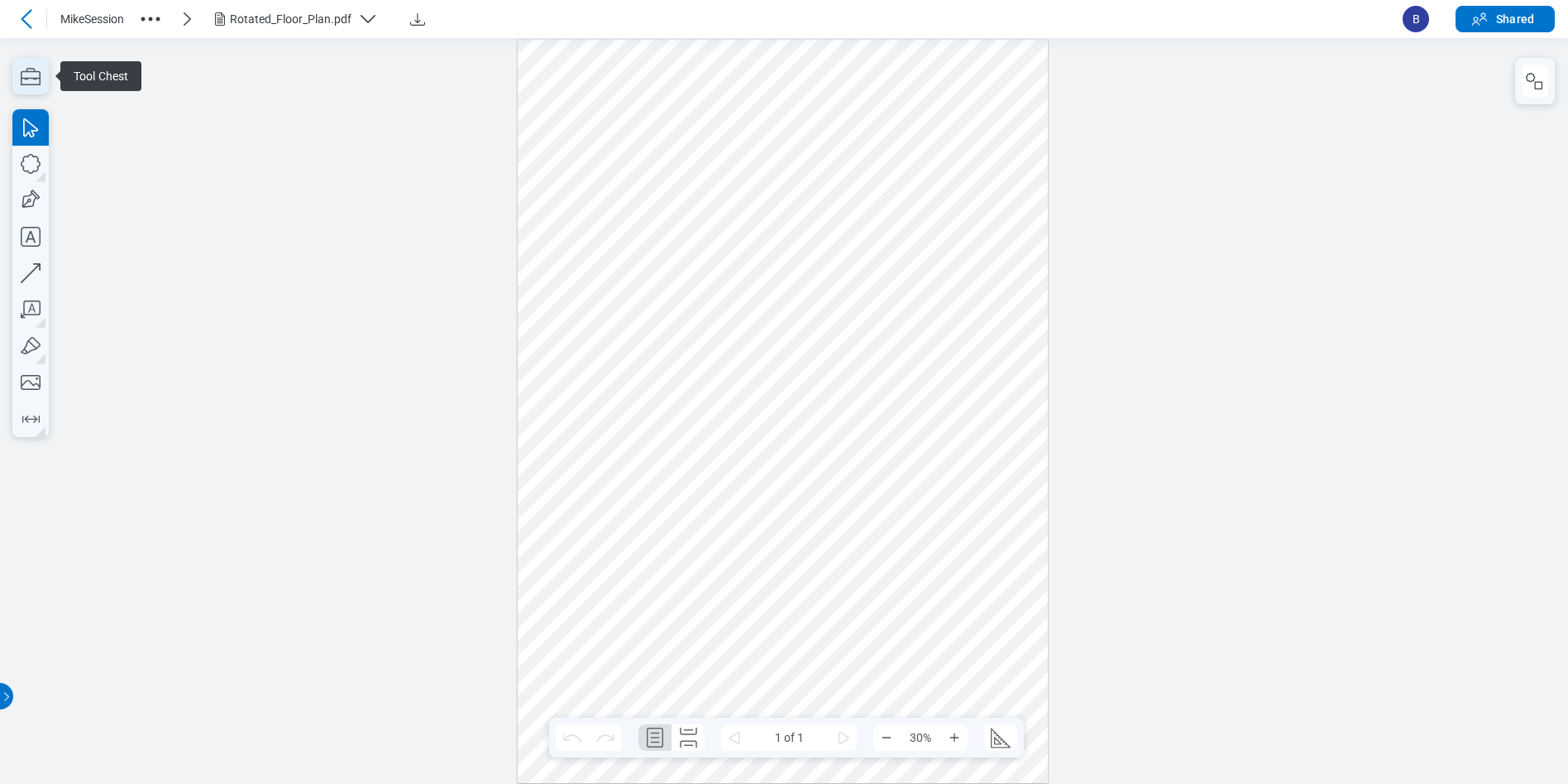
click at [31, 75] on icon "button" at bounding box center [30, 76] width 36 height 36
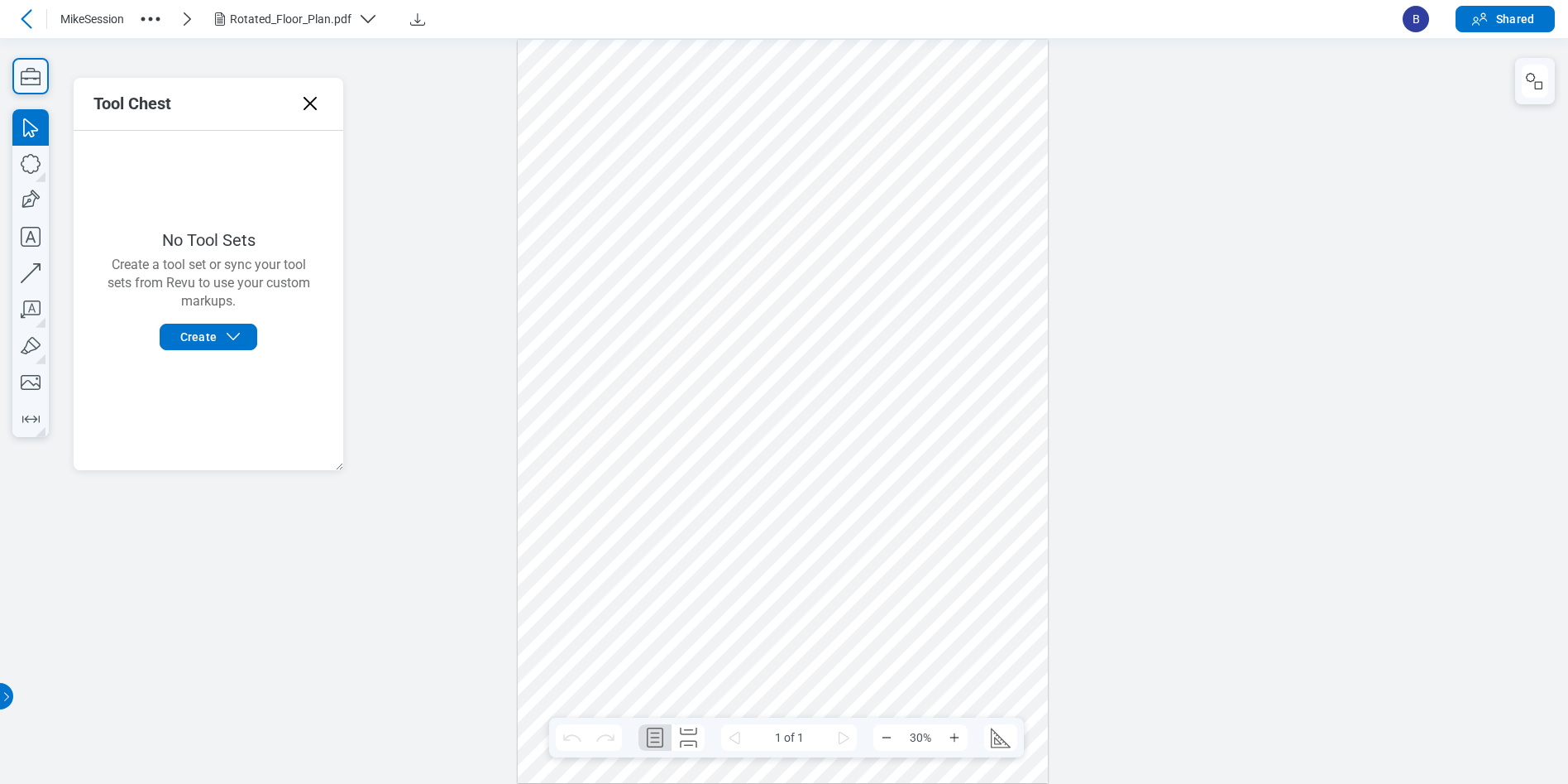
click at [309, 93] on icon at bounding box center [310, 103] width 26 height 26
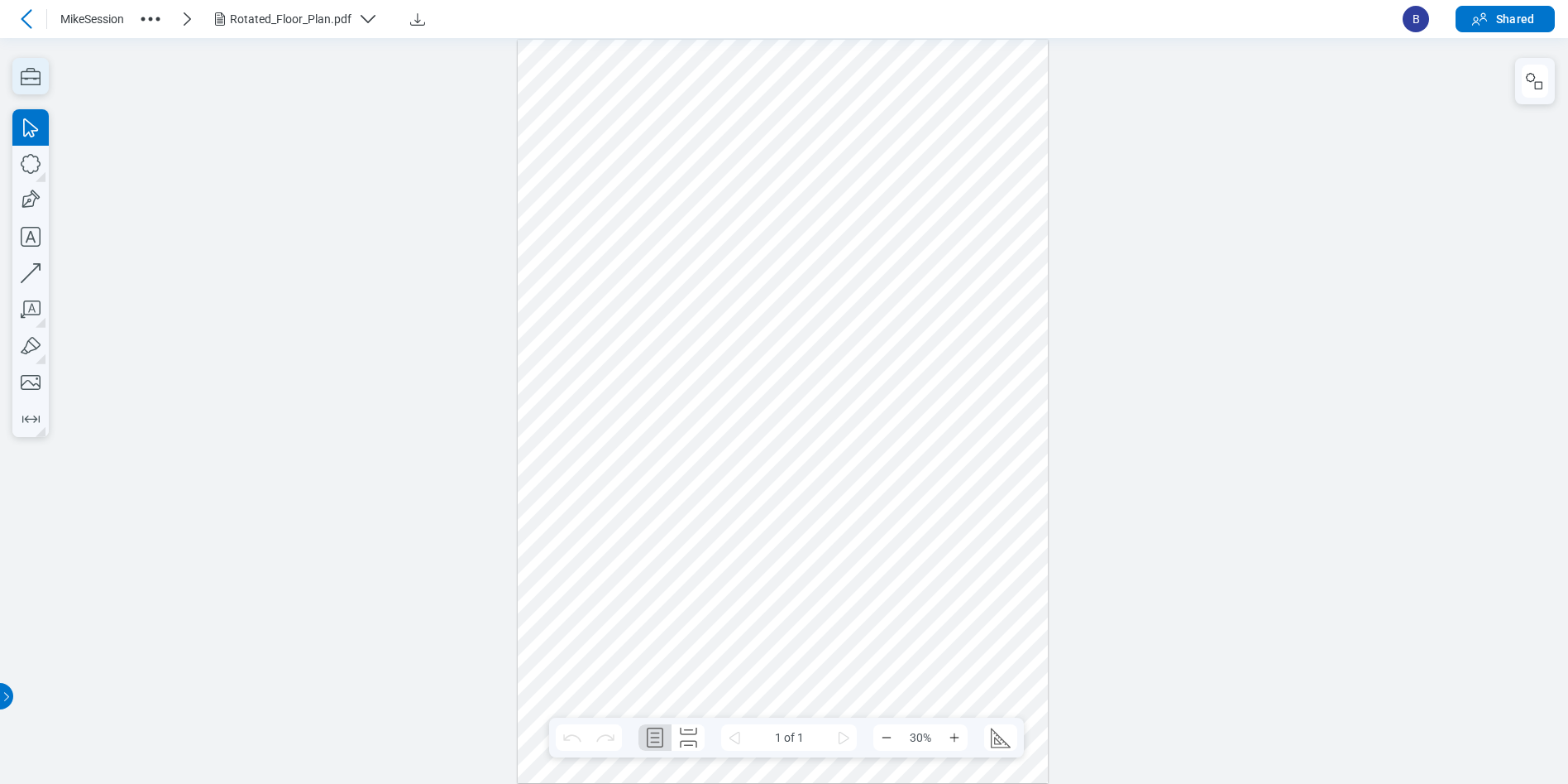
click at [33, 80] on icon "button" at bounding box center [30, 76] width 36 height 36
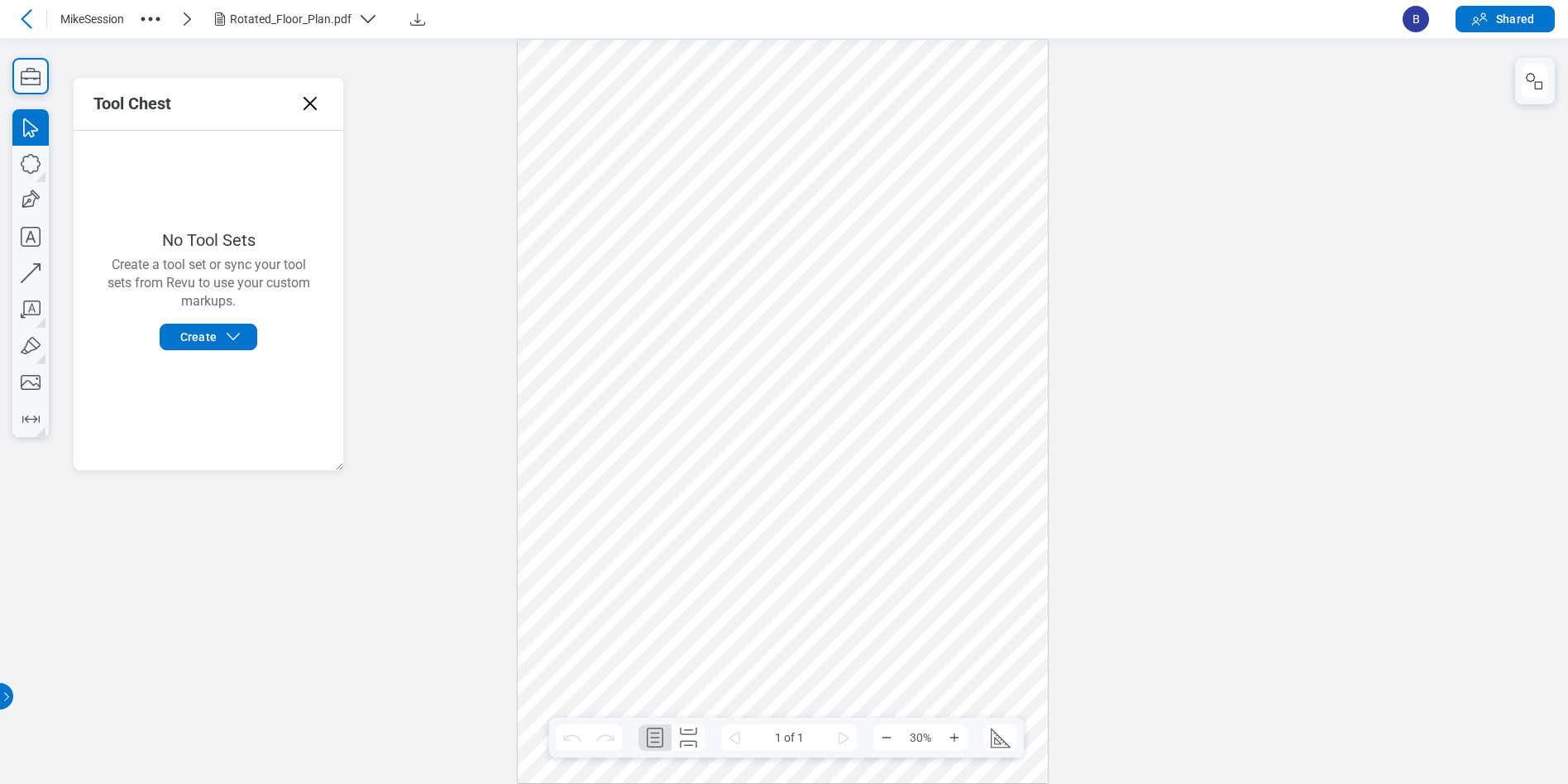
drag, startPoint x: 307, startPoint y: 109, endPoint x: 306, endPoint y: 70, distance: 39.0
click at [307, 109] on icon at bounding box center [310, 103] width 26 height 26
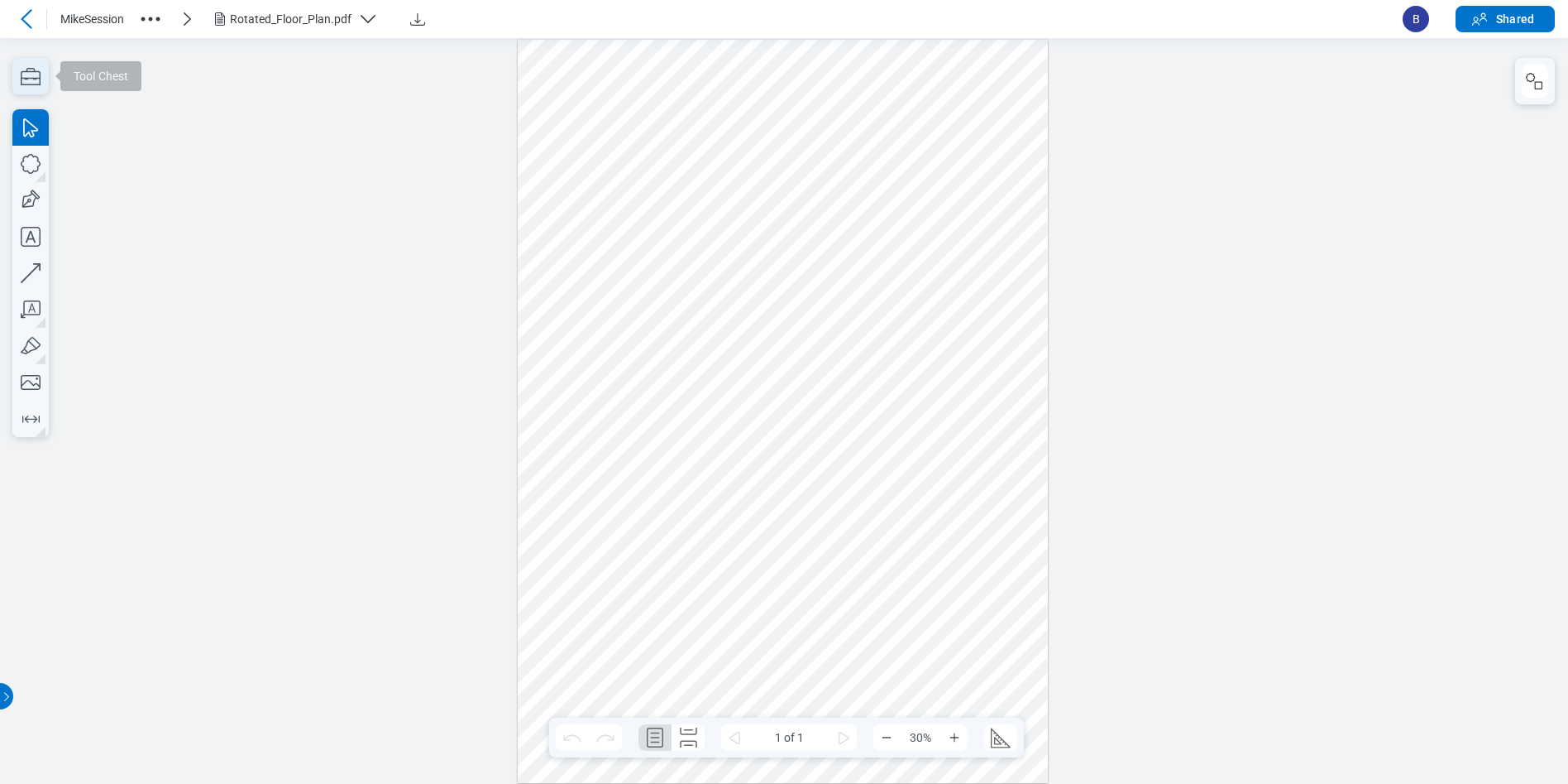
click at [36, 85] on icon "button" at bounding box center [30, 77] width 20 height 18
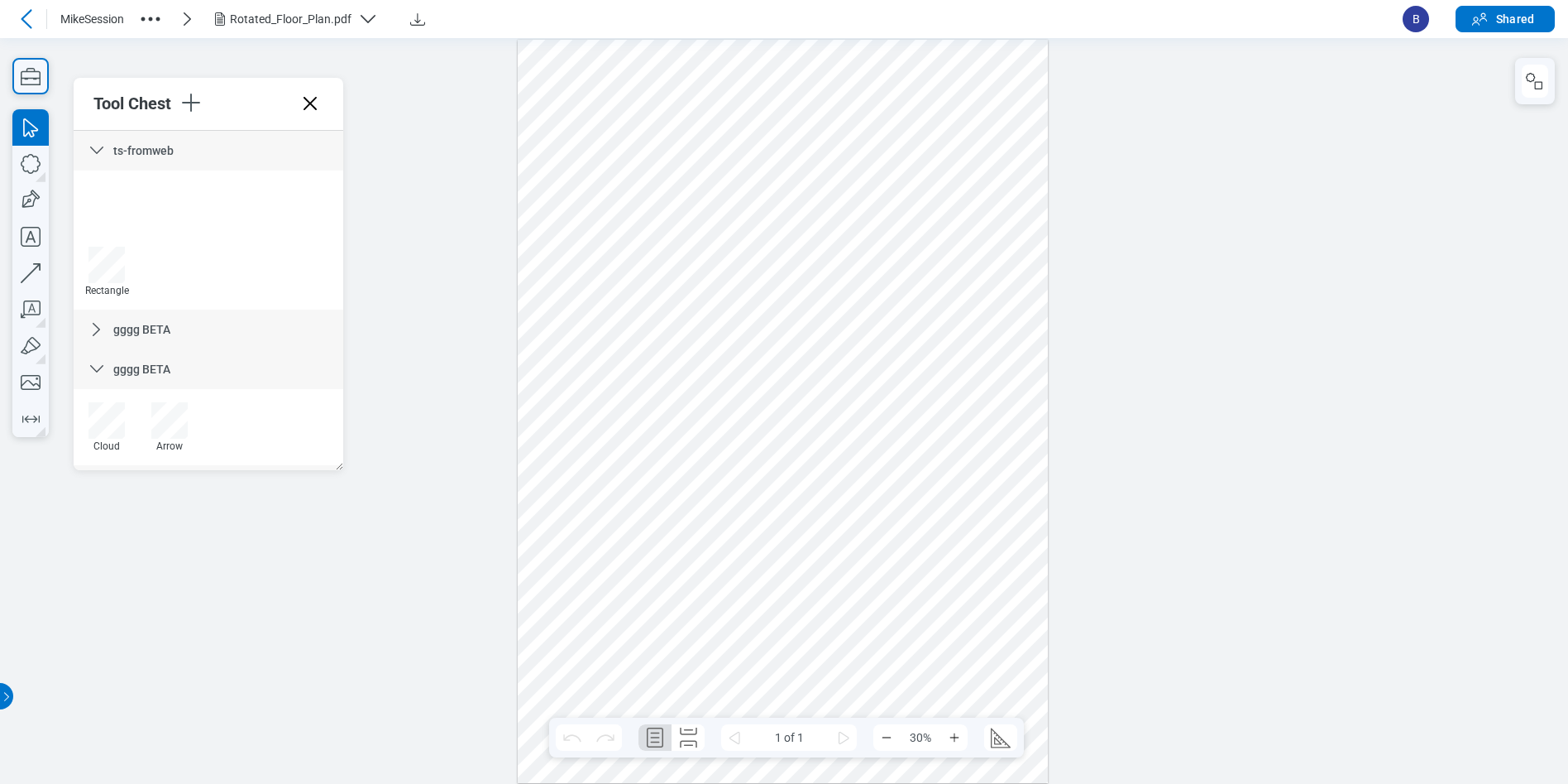
scroll to position [227, 0]
click at [320, 108] on icon at bounding box center [310, 103] width 26 height 26
